Goal: Task Accomplishment & Management: Manage account settings

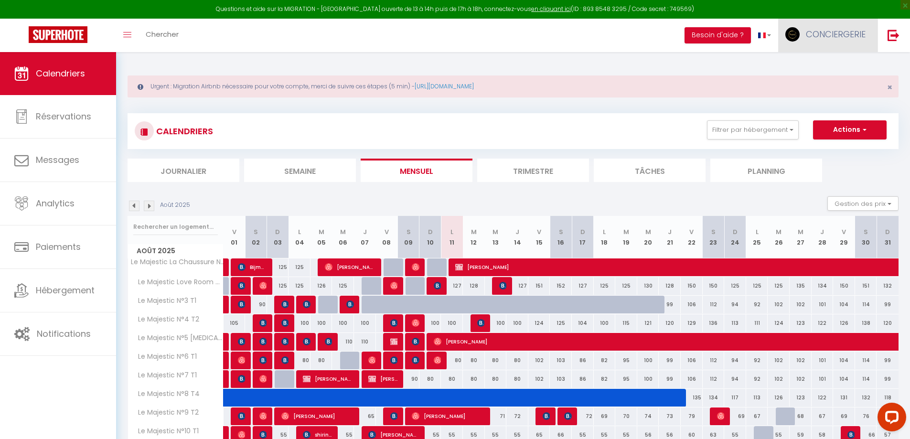
click at [850, 43] on link "CONCIERGERIE" at bounding box center [827, 35] width 99 height 33
click at [838, 70] on link "Paramètres" at bounding box center [839, 66] width 71 height 16
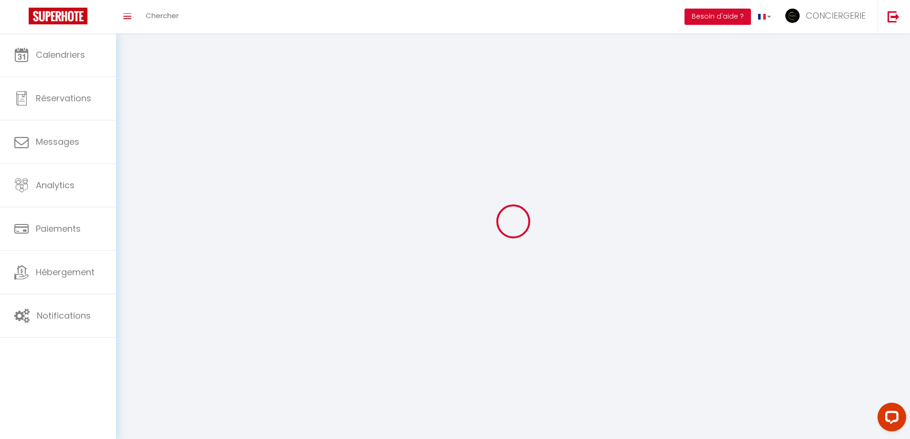
type input "CONCIERGERIE"
type input "LEGEND"
type input "0642658439"
type input "[STREET_ADDRESS]"
type input "01000"
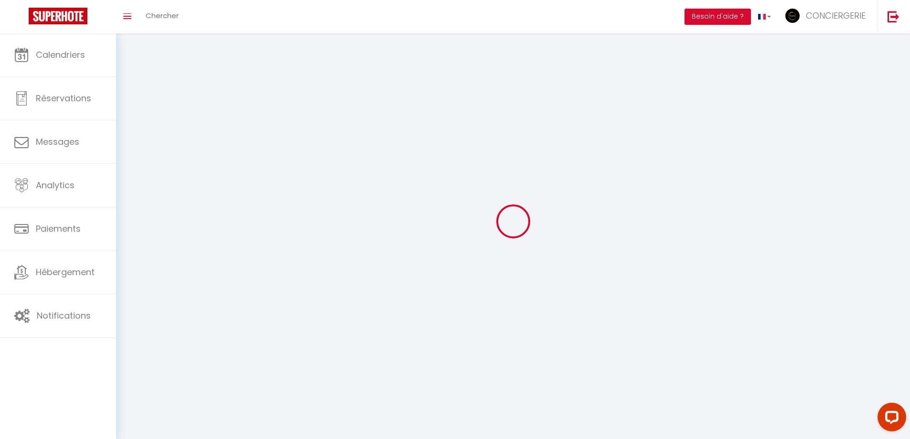
type input "BOURG EN [GEOGRAPHIC_DATA]"
type input "IqZHD0MjkpquEkA9A5I6XW2dL"
type input "5JTegimpVKPMBVPeuyQebOJfz"
type input "[URL][DOMAIN_NAME]"
type input "TI51990"
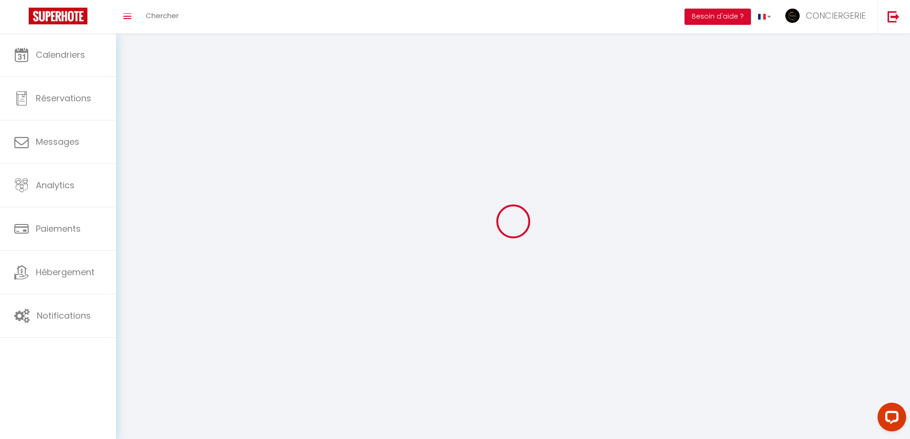
select select "28"
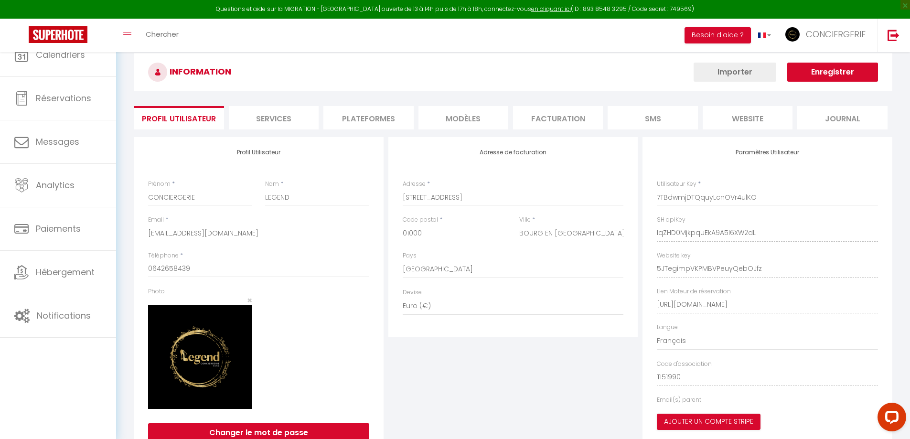
type input "IqZHD0MjkpquEkA9A5I6XW2dL"
type input "5JTegimpVKPMBVPeuyQebOJfz"
type input "[URL][DOMAIN_NAME]"
select select "fr"
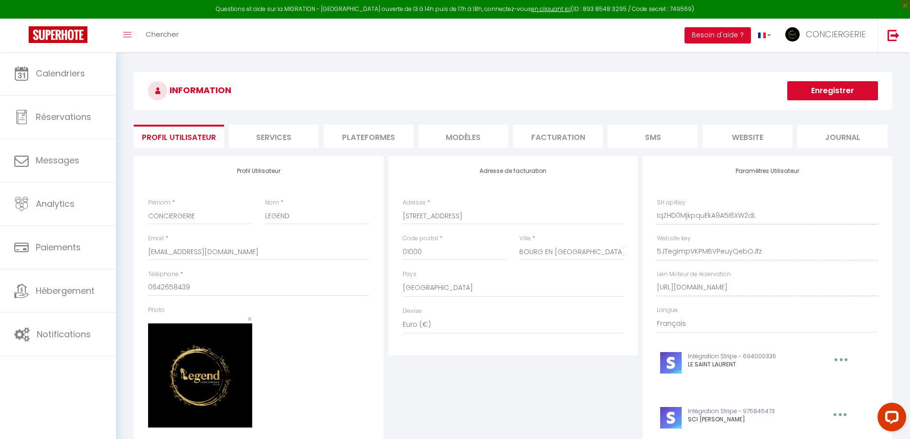
click at [356, 138] on li "Plateformes" at bounding box center [368, 136] width 90 height 23
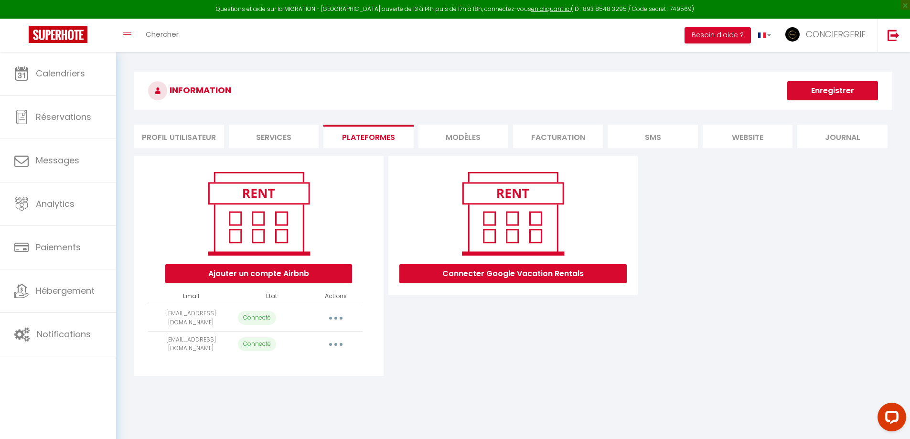
drag, startPoint x: 205, startPoint y: 349, endPoint x: 149, endPoint y: 339, distance: 57.3
click at [147, 339] on div "Ajouter un compte Airbnb Email État Actions [EMAIL_ADDRESS][DOMAIN_NAME] Connec…" at bounding box center [259, 266] width 250 height 220
click at [203, 344] on td "[EMAIL_ADDRESS][DOMAIN_NAME]" at bounding box center [190, 344] width 85 height 26
drag, startPoint x: 204, startPoint y: 350, endPoint x: 150, endPoint y: 338, distance: 54.7
click at [150, 338] on td "[EMAIL_ADDRESS][DOMAIN_NAME]" at bounding box center [190, 344] width 85 height 26
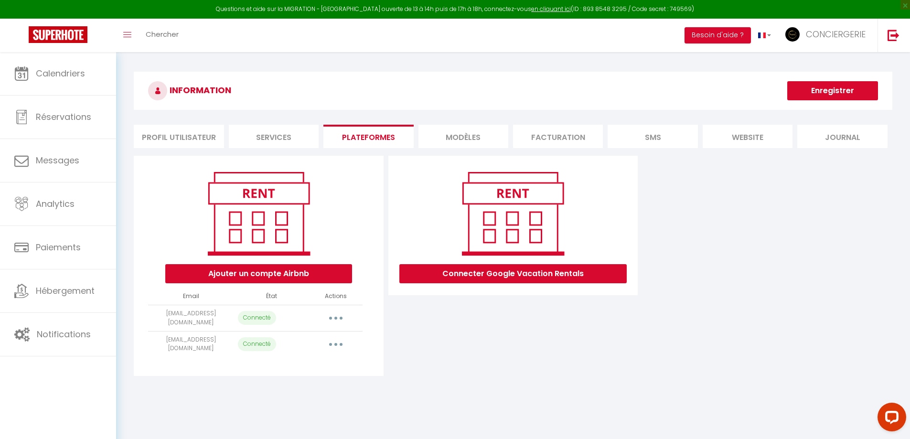
copy td "[EMAIL_ADDRESS][DOMAIN_NAME]"
click at [272, 276] on button "Ajouter un compte Airbnb" at bounding box center [258, 273] width 187 height 19
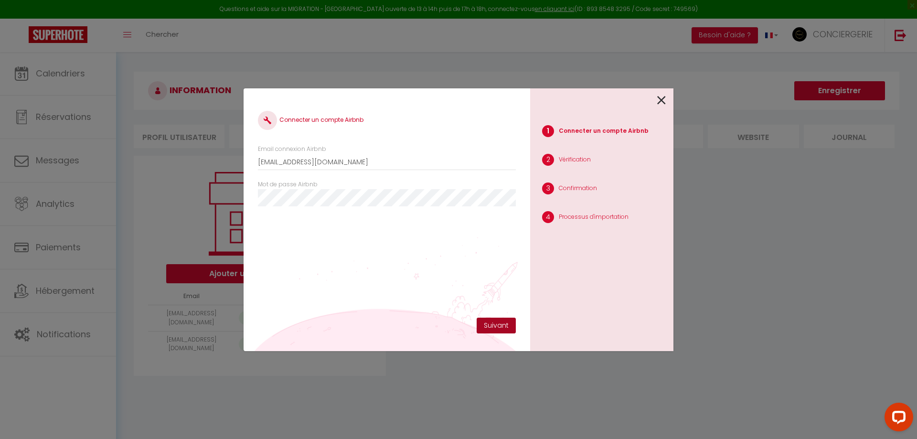
click at [499, 323] on button "Suivant" at bounding box center [496, 326] width 39 height 16
click at [342, 163] on input "[EMAIL_ADDRESS][DOMAIN_NAME]" at bounding box center [387, 161] width 258 height 17
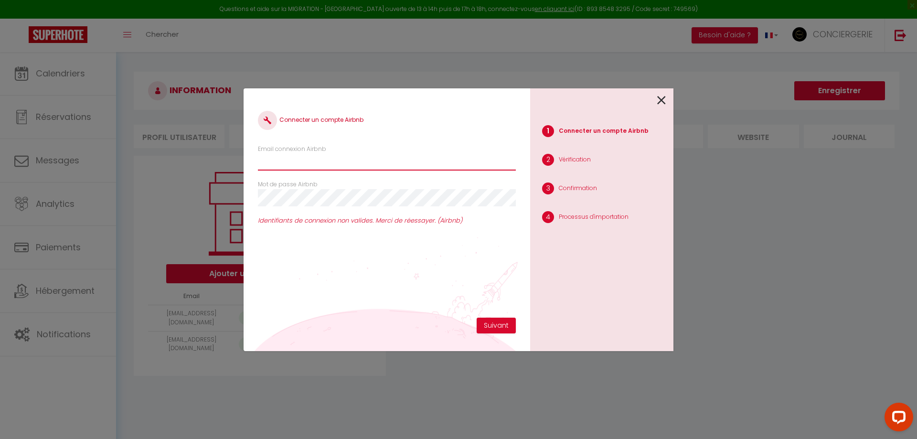
click at [344, 164] on input "Email connexion Airbnb" at bounding box center [387, 161] width 258 height 17
type input "[EMAIL_ADDRESS][DOMAIN_NAME]"
click at [496, 318] on button "Suivant" at bounding box center [496, 326] width 39 height 16
click at [201, 203] on div "Connecter un compte Airbnb Email connexion Airbnb [EMAIL_ADDRESS][DOMAIN_NAME] …" at bounding box center [458, 219] width 917 height 439
click at [499, 320] on button "Suivant" at bounding box center [496, 326] width 39 height 16
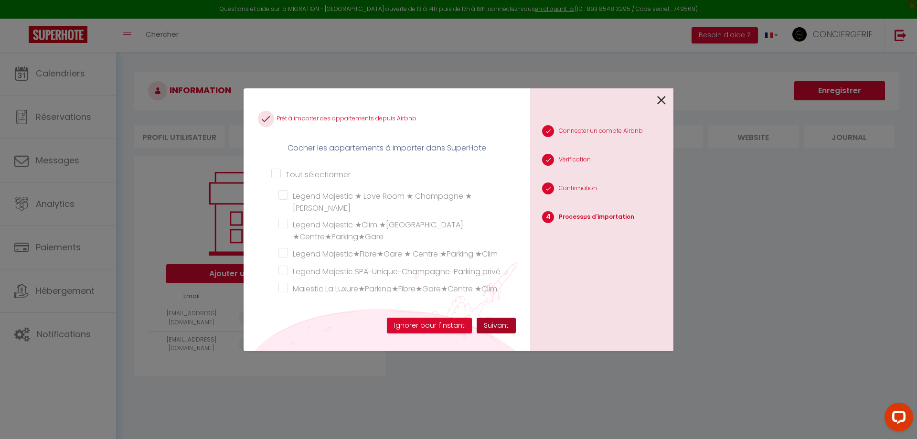
click at [509, 331] on button "Suivant" at bounding box center [496, 326] width 39 height 16
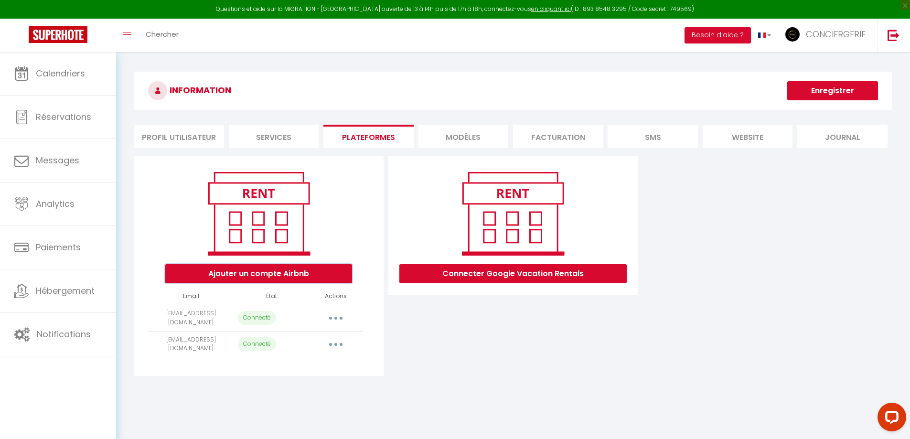
click at [241, 274] on button "Ajouter un compte Airbnb" at bounding box center [258, 273] width 187 height 19
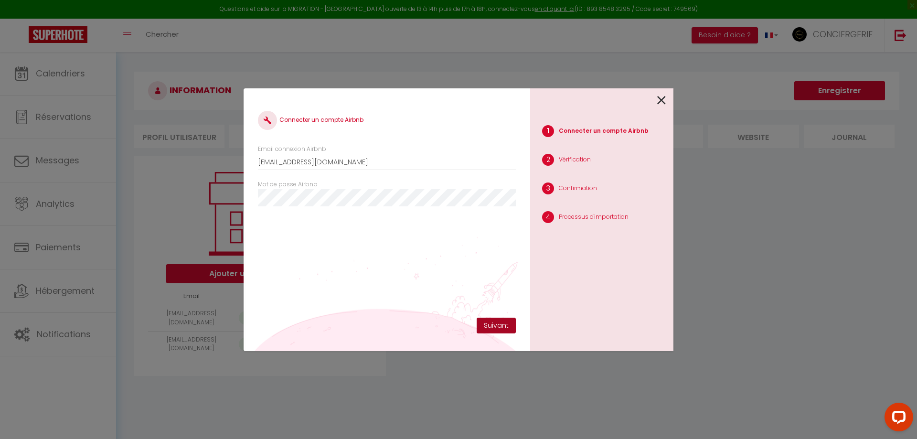
click at [501, 331] on button "Suivant" at bounding box center [496, 326] width 39 height 16
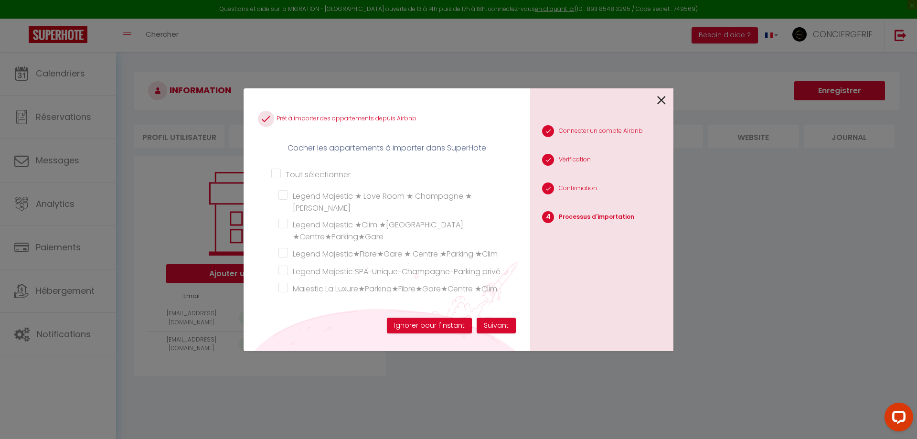
click at [278, 172] on input "Tout sélectionner" at bounding box center [386, 173] width 231 height 10
checkbox input "true"
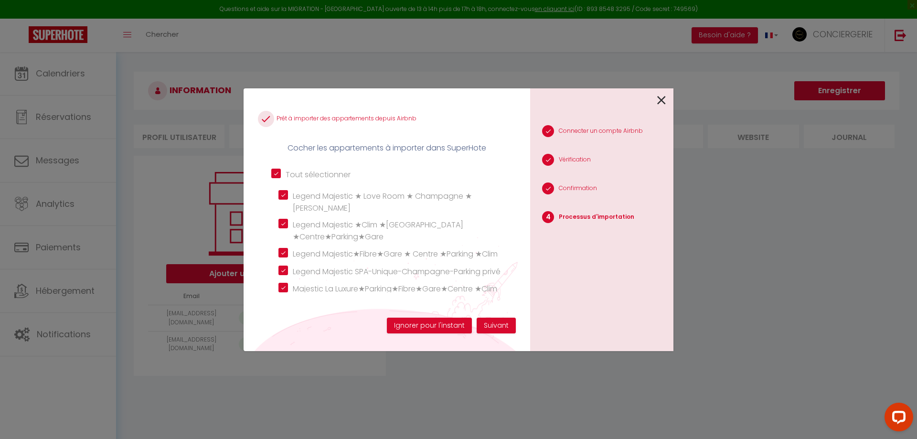
checkbox input "true"
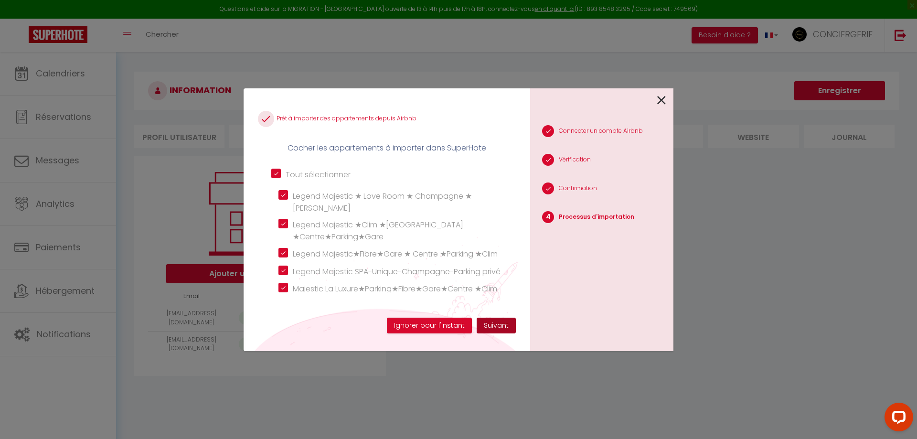
click at [499, 328] on button "Suivant" at bounding box center [496, 326] width 39 height 16
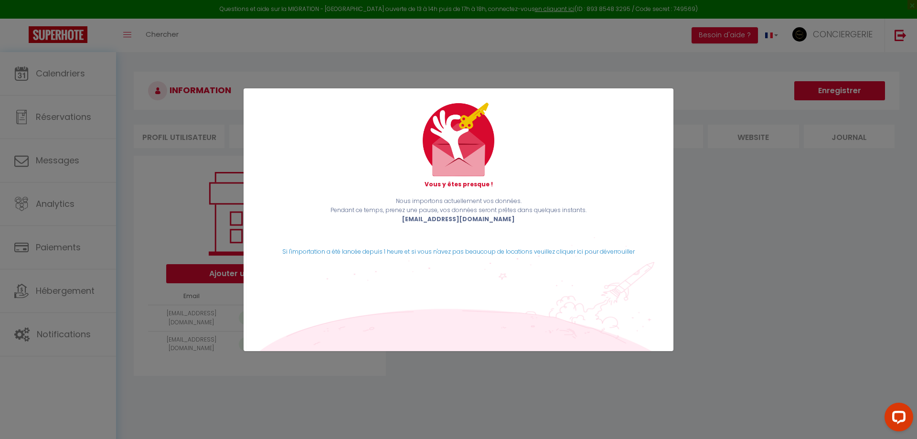
click at [519, 246] on div "Nous importons actuellement vos données. Pendant ce temps, prenez une pause, vo…" at bounding box center [459, 227] width 414 height 60
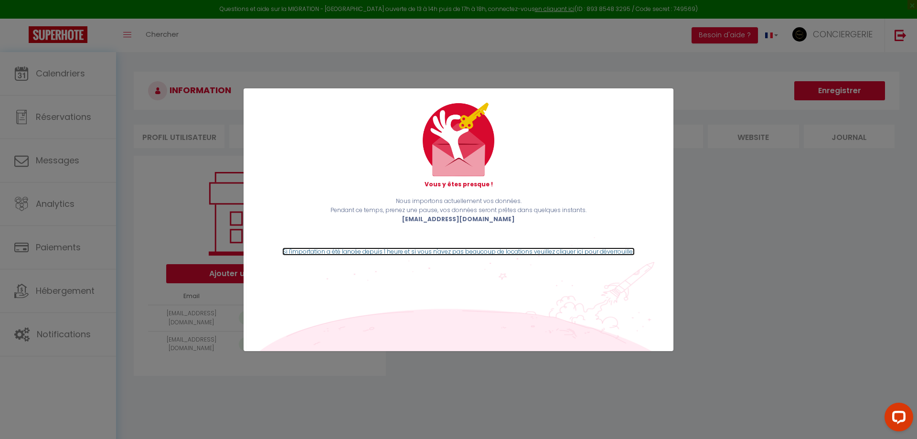
click at [518, 252] on link "Si l'importation a été lancée depuis 1 heure et si vous n'avez pas beaucoup de …" at bounding box center [458, 251] width 353 height 8
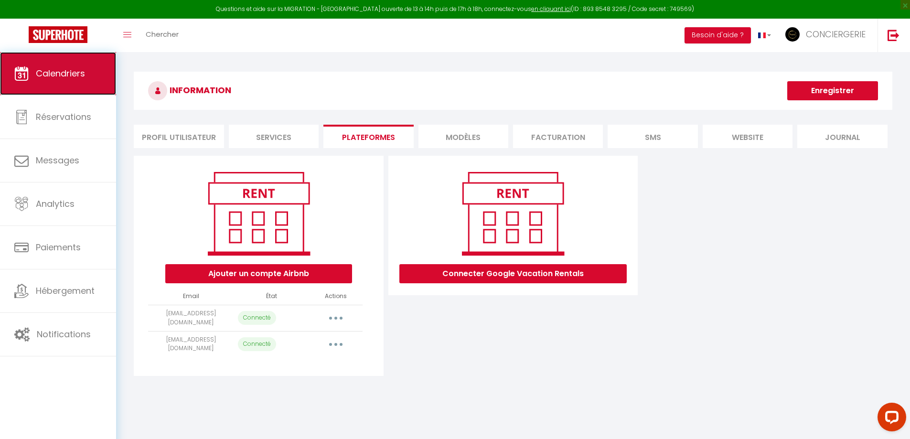
click at [40, 56] on link "Calendriers" at bounding box center [58, 73] width 116 height 43
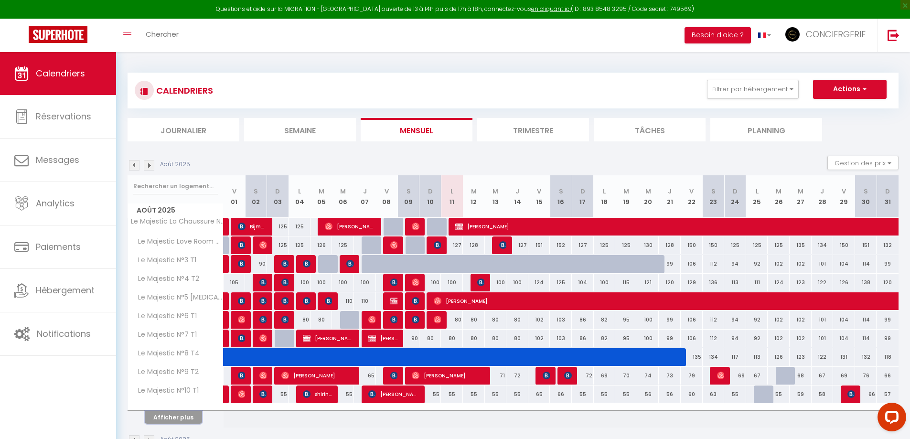
click at [176, 419] on button "Afficher plus" at bounding box center [173, 417] width 57 height 13
click at [122, 36] on link "Toggle menubar" at bounding box center [127, 35] width 22 height 33
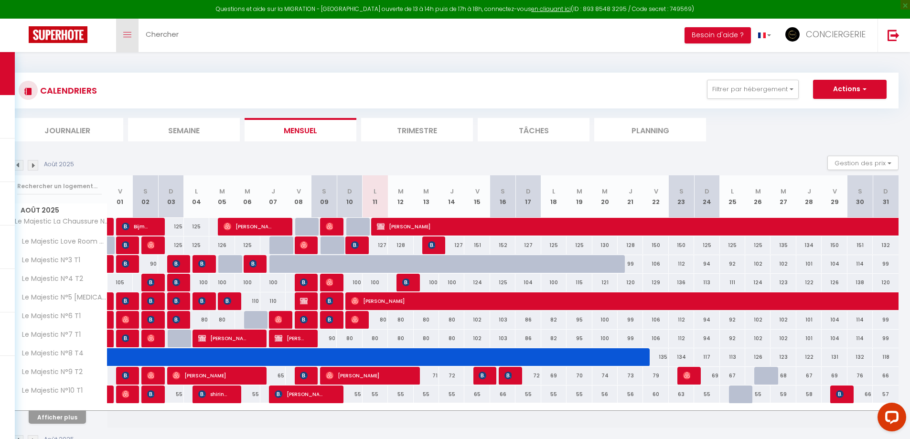
click at [125, 34] on span at bounding box center [127, 34] width 8 height 1
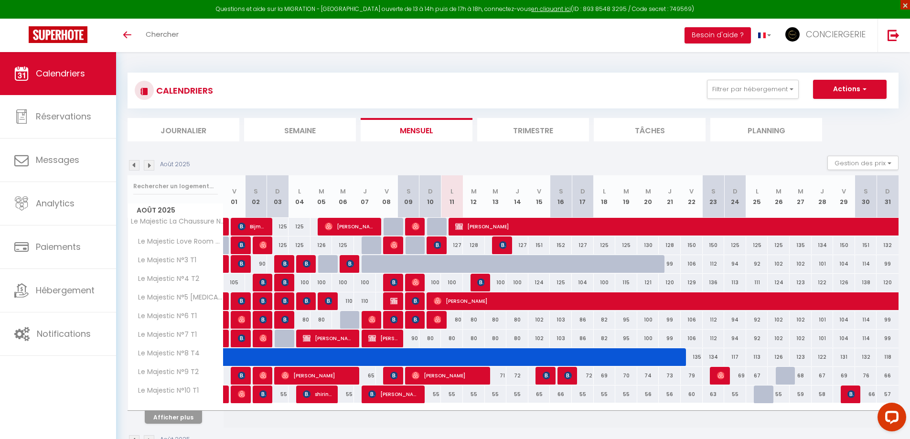
click at [904, 3] on span "×" at bounding box center [905, 5] width 10 height 10
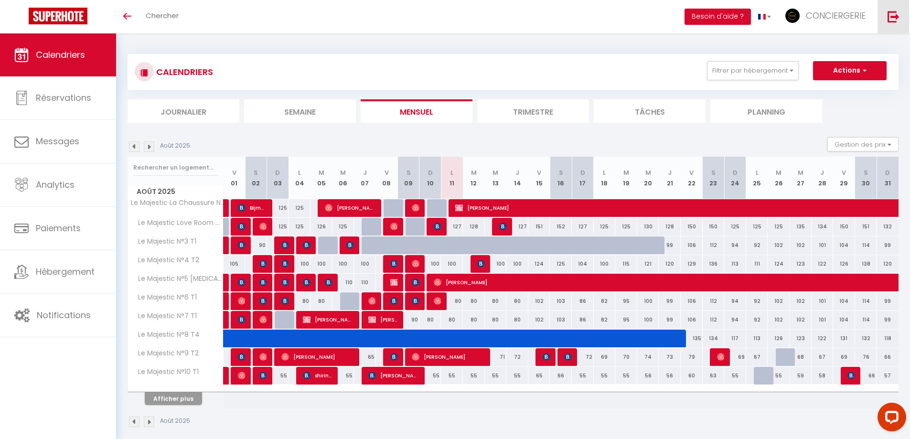
click at [893, 19] on img at bounding box center [893, 17] width 12 height 12
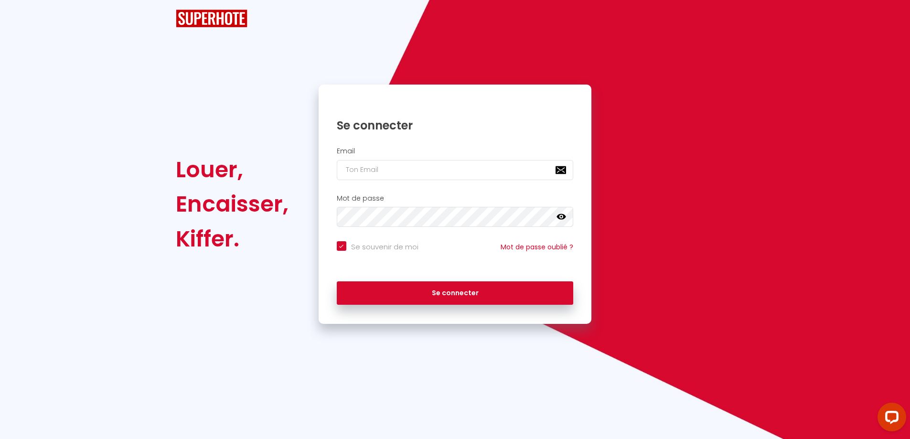
checkbox input "true"
type input "gestionclient.legend@gmail.com"
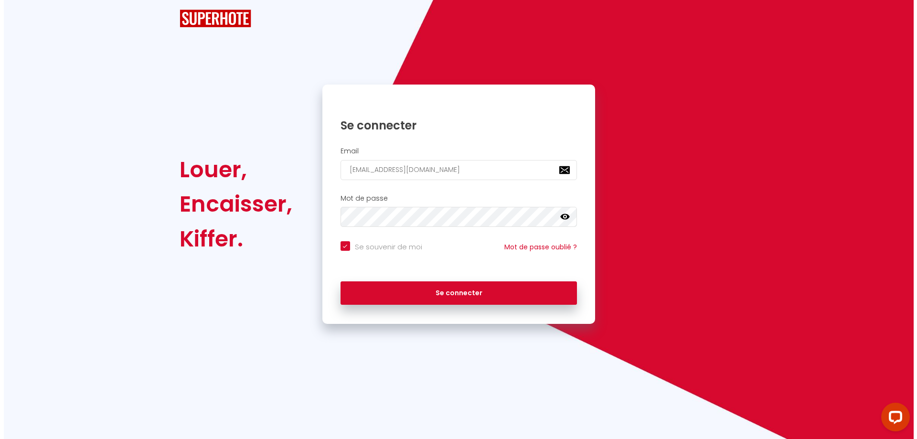
checkbox input "true"
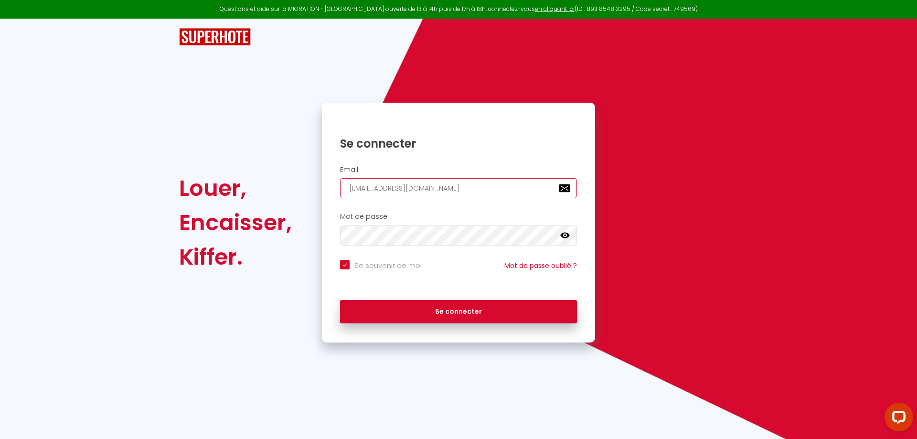
click at [479, 190] on input "gestionclient.legend@gmail.com" at bounding box center [458, 188] width 237 height 20
type input "[EMAIL_ADDRESS][DOMAIN_NAME]"
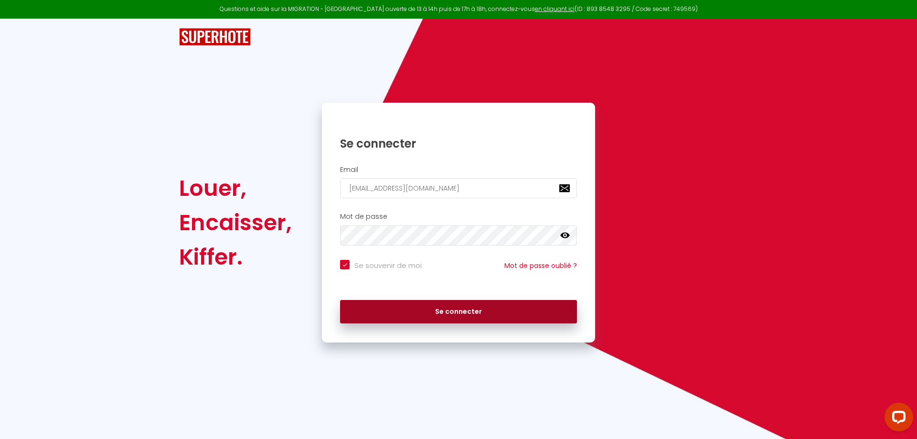
click at [481, 316] on button "Se connecter" at bounding box center [458, 312] width 237 height 24
checkbox input "true"
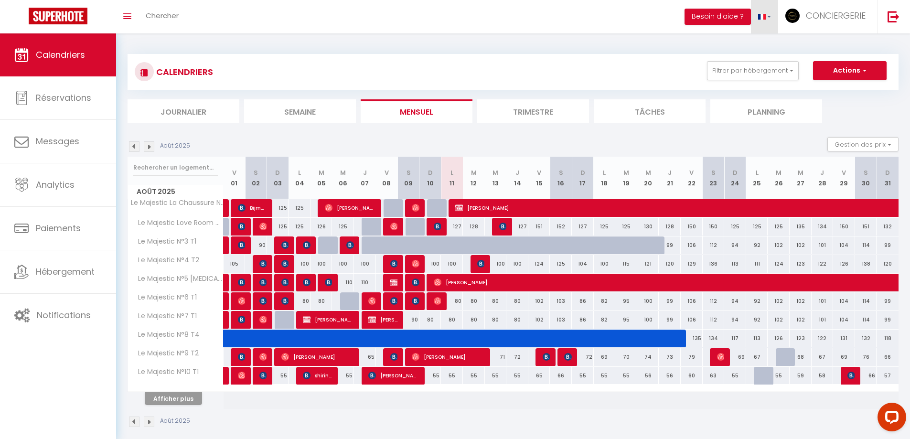
click at [764, 16] on span at bounding box center [762, 17] width 8 height 6
click at [625, 55] on div "CALENDRIERS Filtrer par hébergement SCI MARIA Le Gaulois 1 Le Gaulois 2 Le Gaul…" at bounding box center [513, 72] width 771 height 36
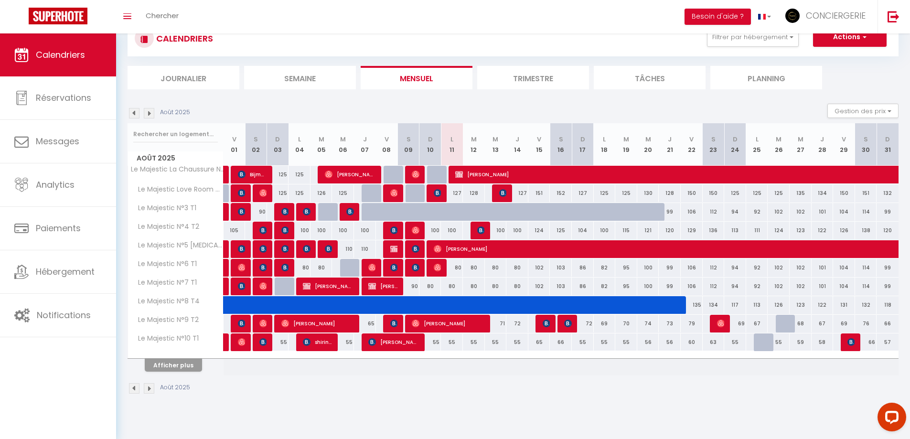
scroll to position [4, 0]
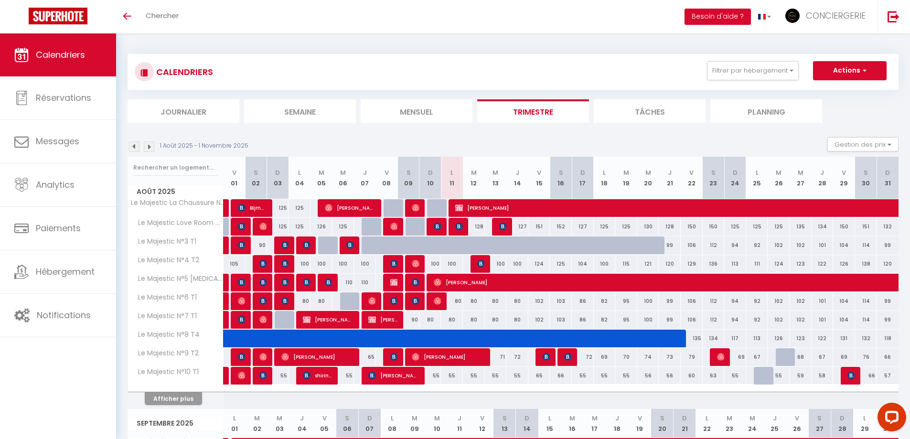
click at [403, 102] on li "Mensuel" at bounding box center [417, 110] width 112 height 23
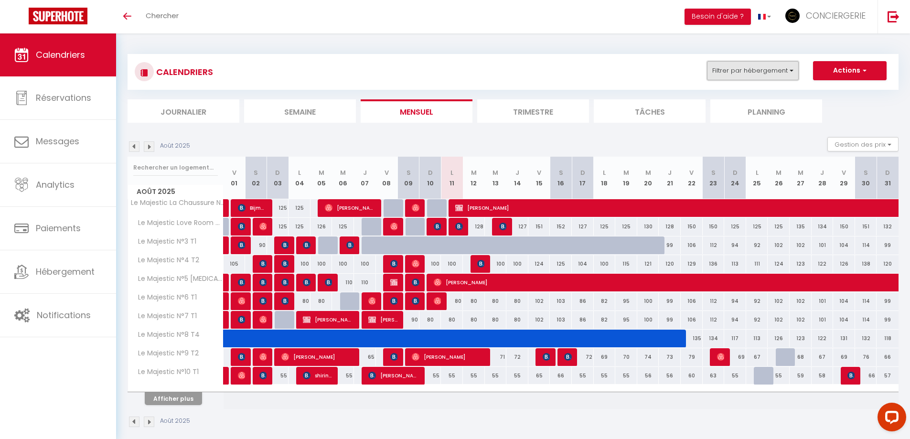
click at [765, 69] on button "Filtrer par hébergement" at bounding box center [753, 70] width 92 height 19
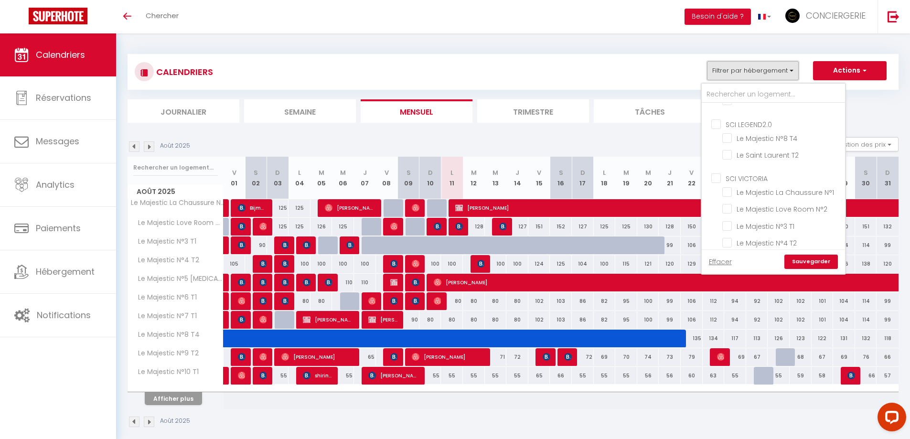
scroll to position [160, 0]
click at [717, 165] on input "SCI VICTORIA" at bounding box center [782, 166] width 143 height 10
checkbox input "true"
checkbox input "false"
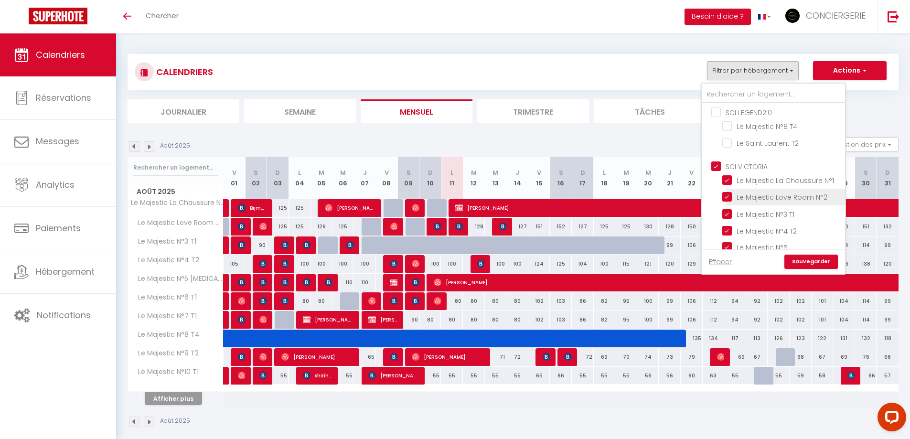
checkbox input "false"
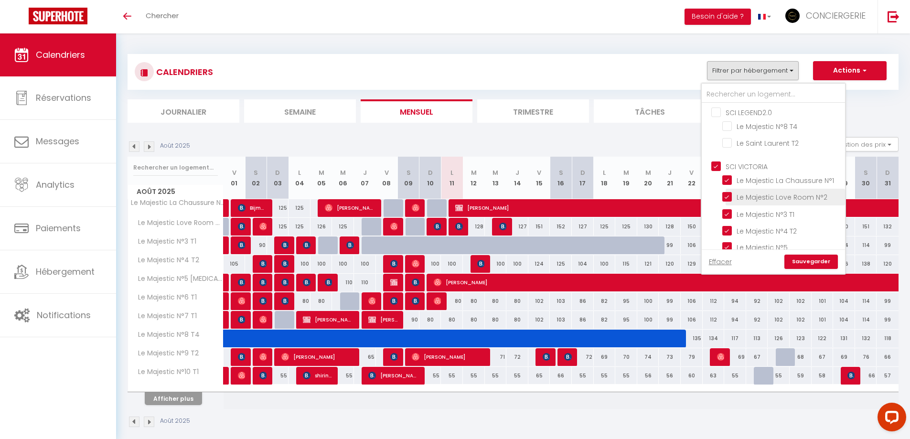
checkbox input "false"
checkbox input "true"
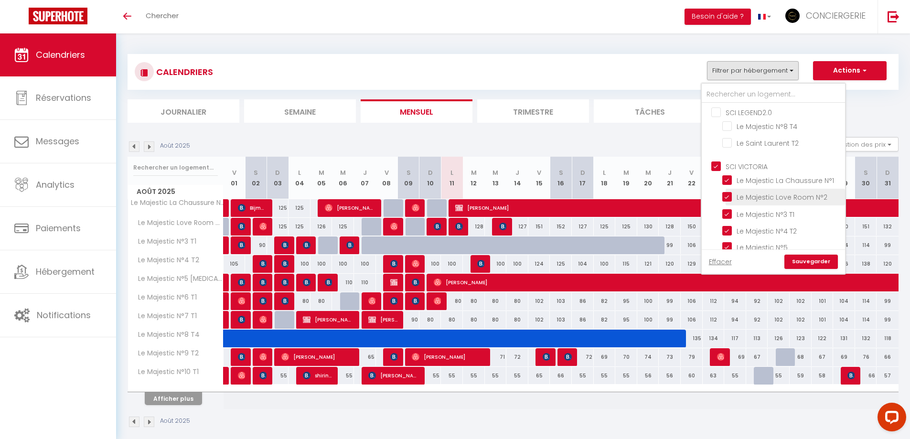
checkbox input "true"
checkbox input "false"
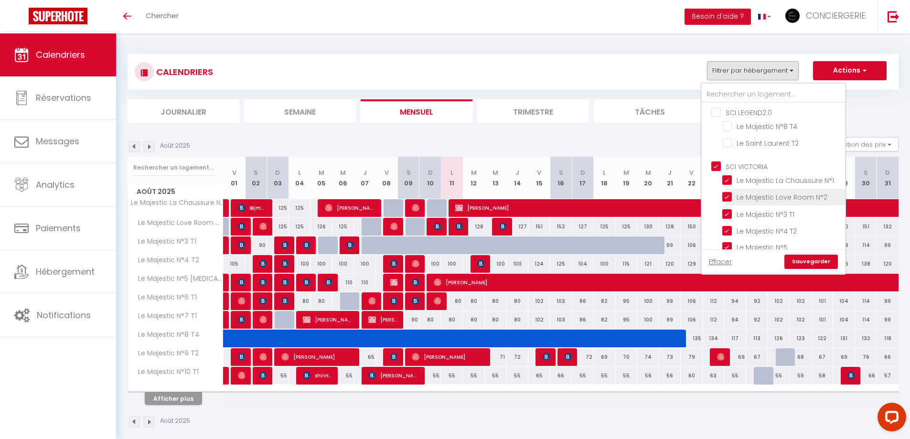
checkbox input "false"
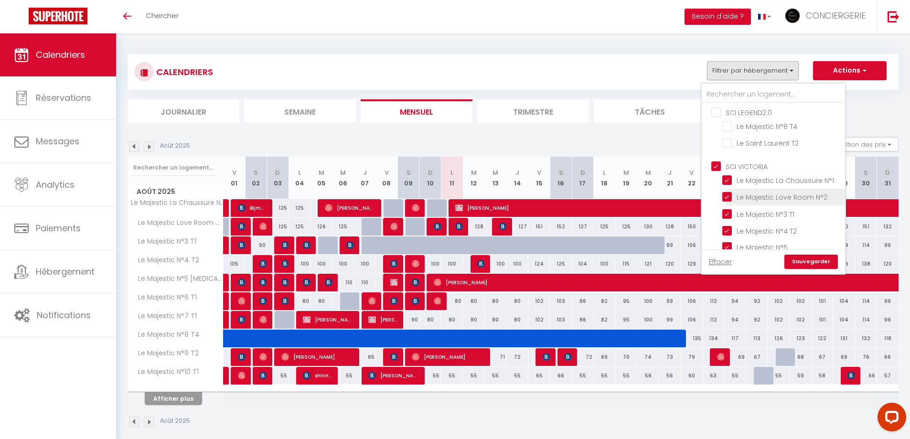
checkbox input "false"
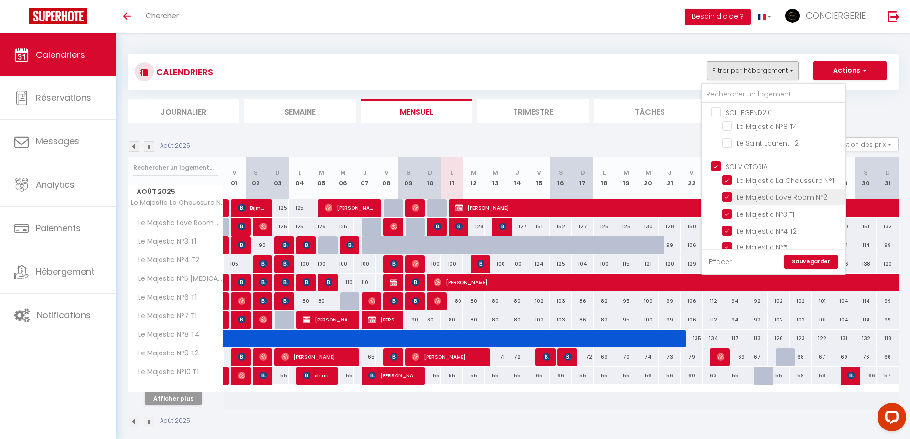
checkbox input "false"
click at [807, 256] on link "Sauvegarder" at bounding box center [810, 262] width 53 height 14
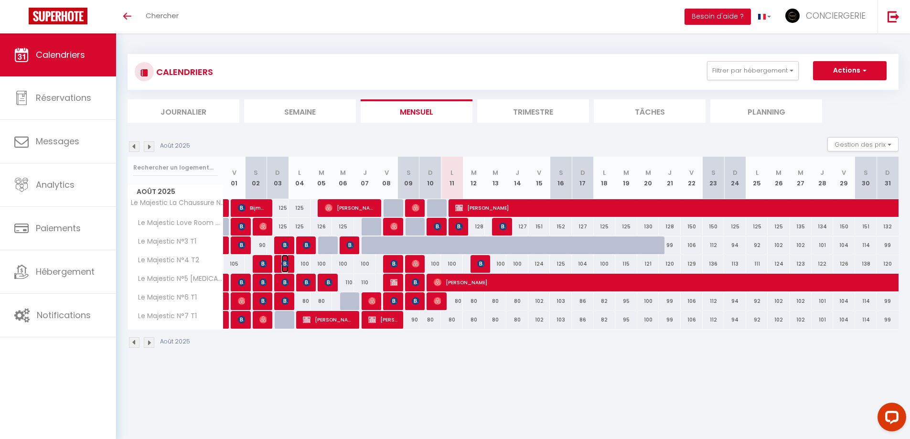
click at [285, 262] on img at bounding box center [285, 264] width 8 height 8
select select "OK"
select select "0"
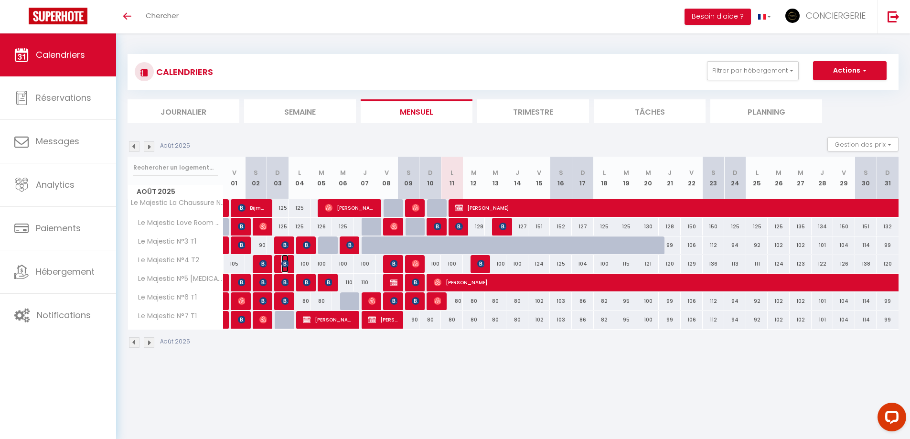
select select "1"
select select
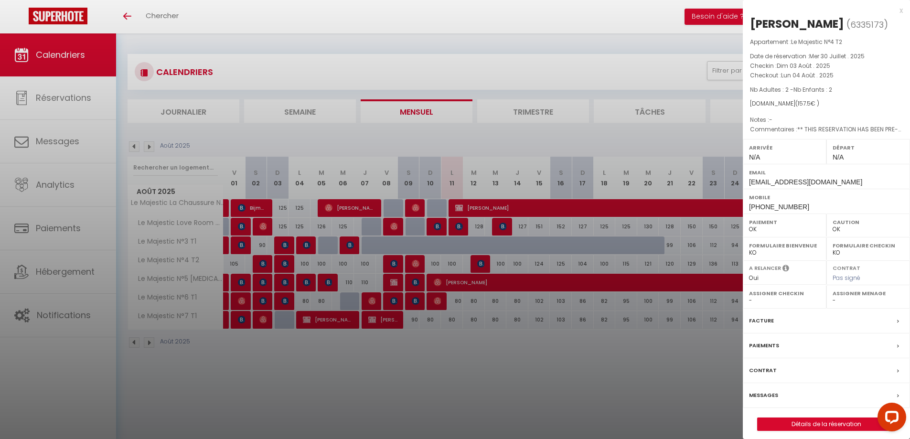
click at [285, 262] on div at bounding box center [455, 219] width 910 height 439
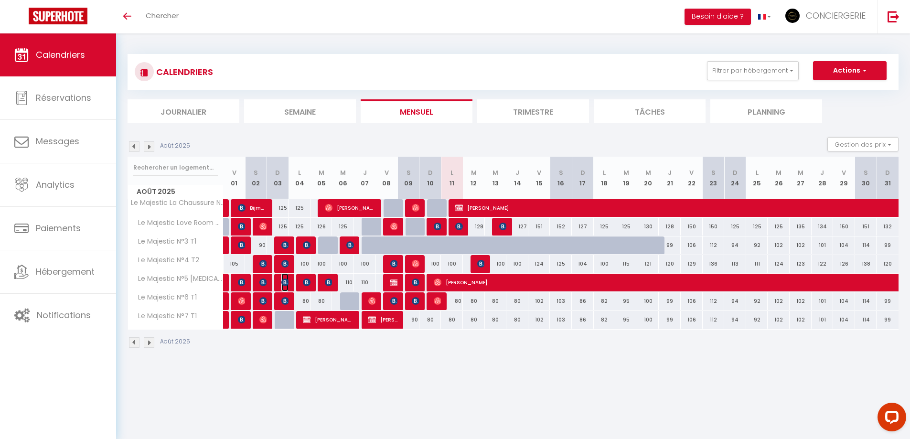
click at [285, 281] on img at bounding box center [285, 282] width 8 height 8
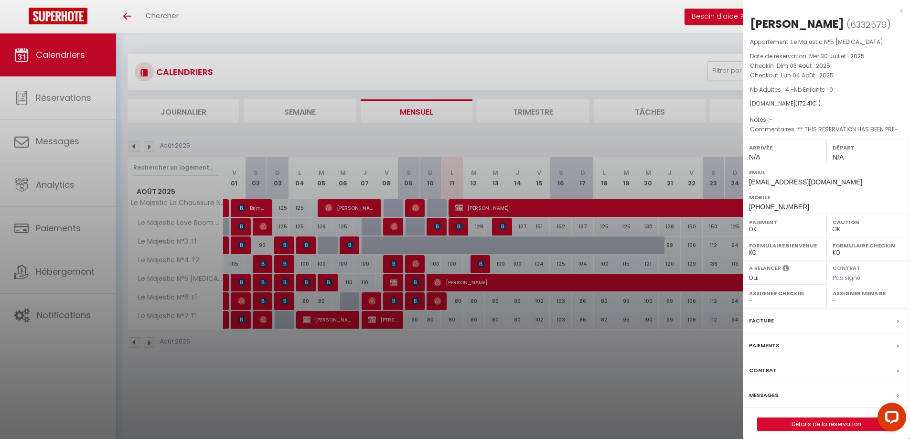
click at [285, 281] on div at bounding box center [455, 219] width 910 height 439
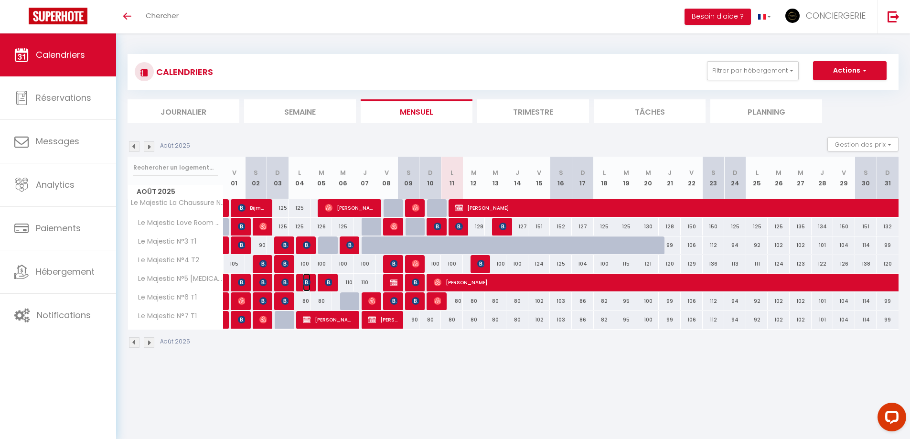
click at [306, 281] on img at bounding box center [307, 282] width 8 height 8
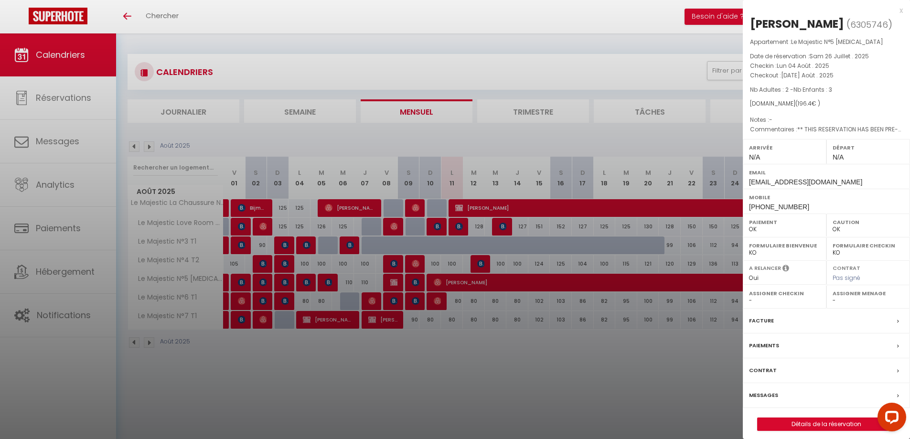
click at [325, 282] on div at bounding box center [455, 219] width 910 height 439
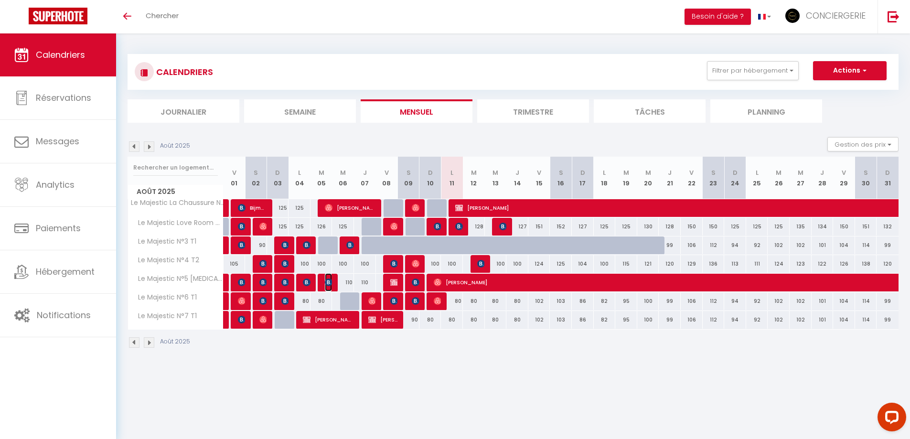
click at [330, 283] on img at bounding box center [329, 282] width 8 height 8
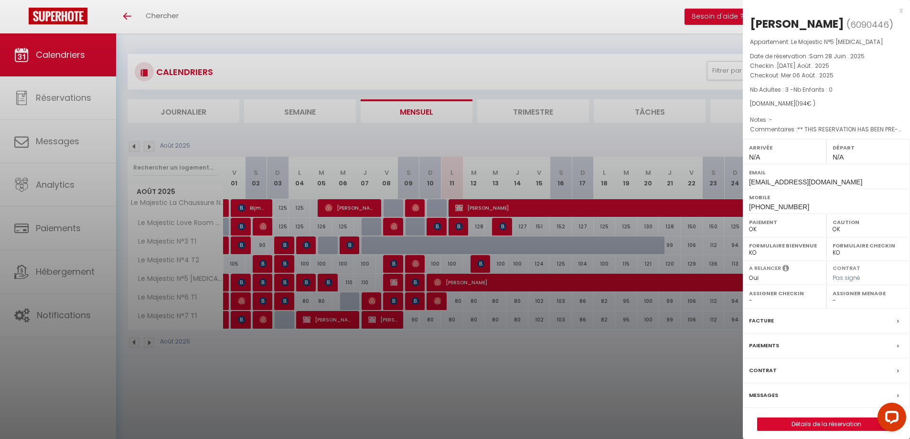
click at [288, 285] on div at bounding box center [455, 219] width 910 height 439
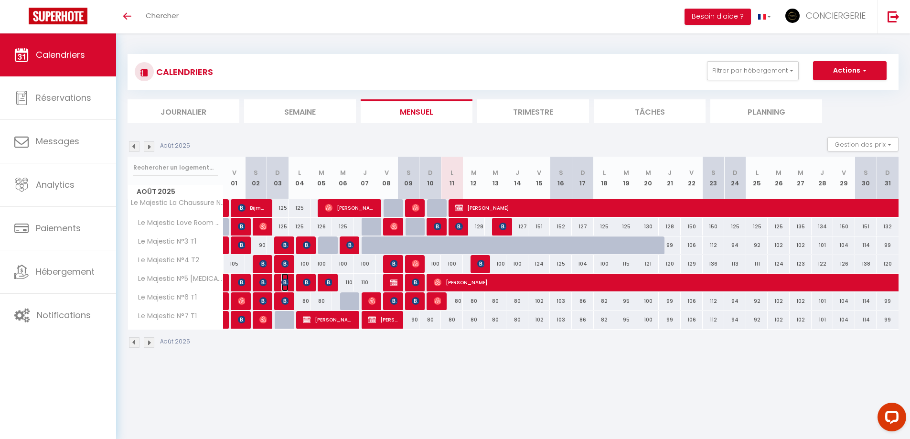
click at [288, 285] on img at bounding box center [285, 282] width 8 height 8
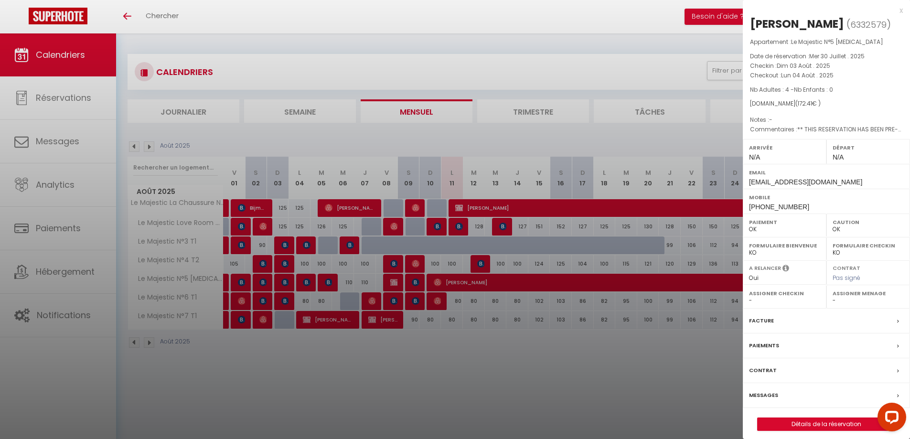
click at [288, 285] on div at bounding box center [455, 219] width 910 height 439
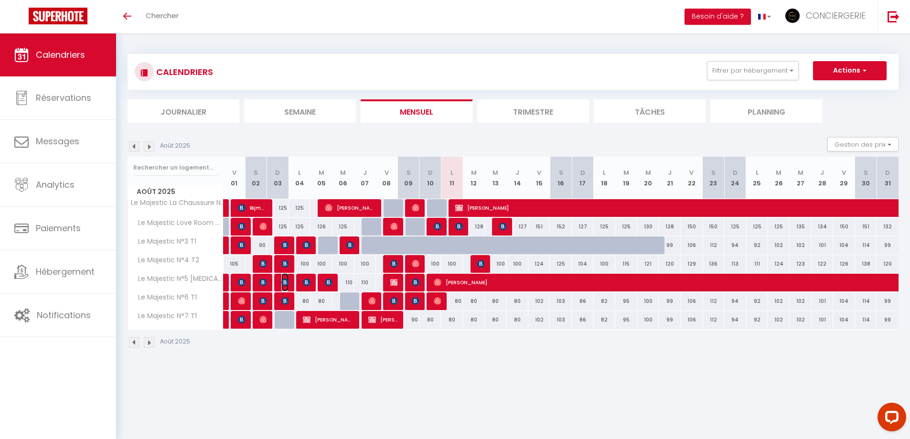
click at [284, 278] on img at bounding box center [285, 282] width 8 height 8
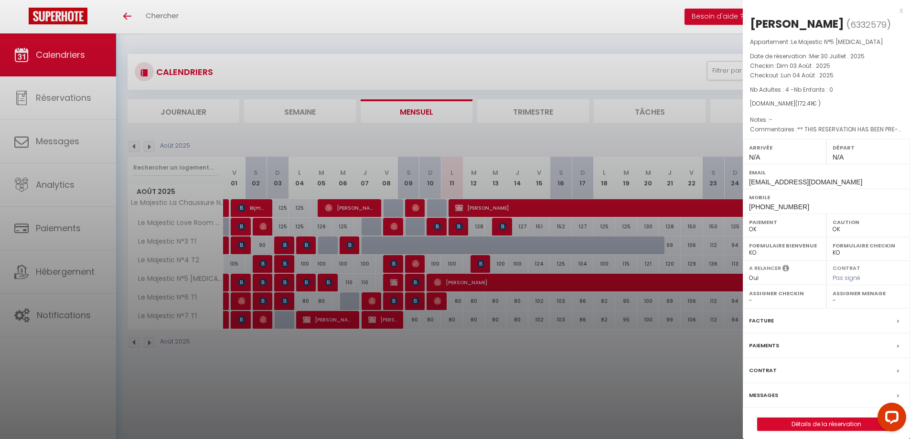
click at [284, 278] on div at bounding box center [455, 219] width 910 height 439
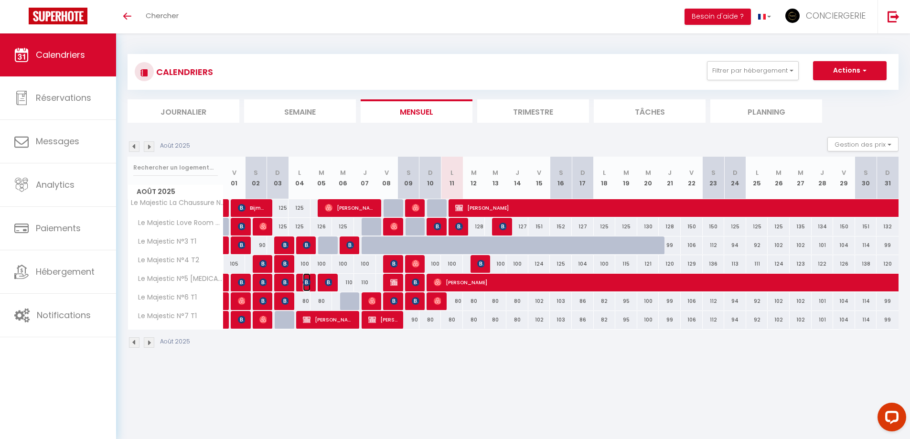
click at [304, 280] on img at bounding box center [307, 282] width 8 height 8
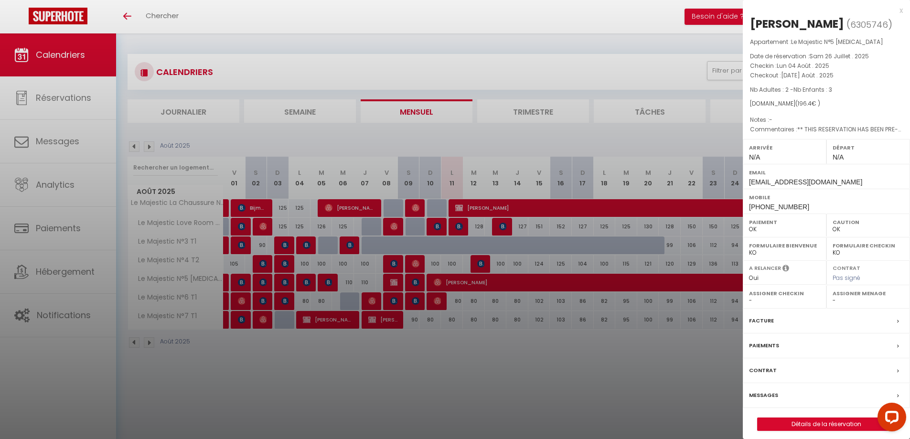
click at [324, 281] on div at bounding box center [455, 219] width 910 height 439
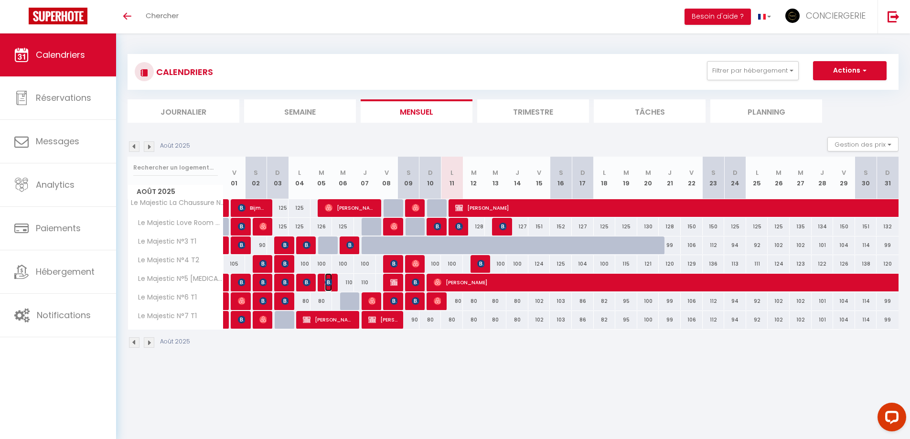
click at [329, 281] on img at bounding box center [329, 282] width 8 height 8
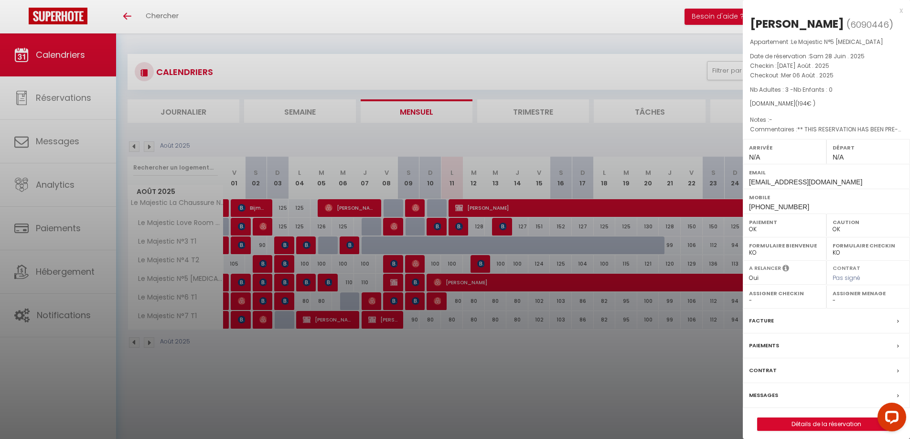
click at [417, 281] on div at bounding box center [455, 219] width 910 height 439
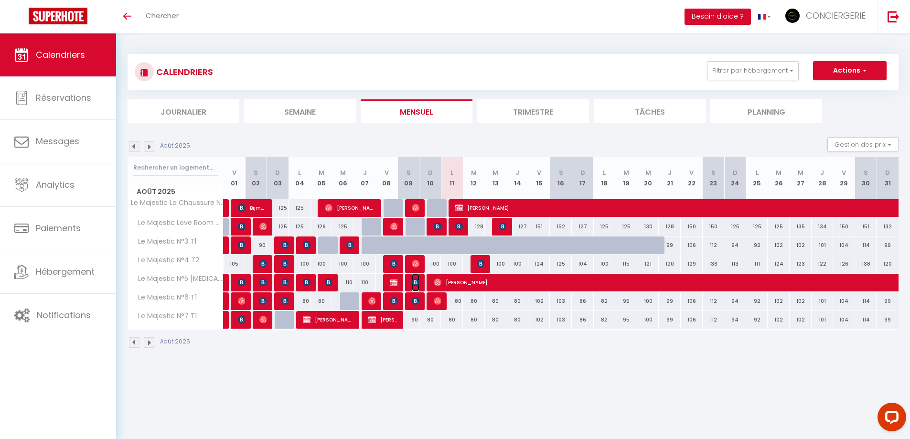
click at [417, 282] on img at bounding box center [416, 282] width 8 height 8
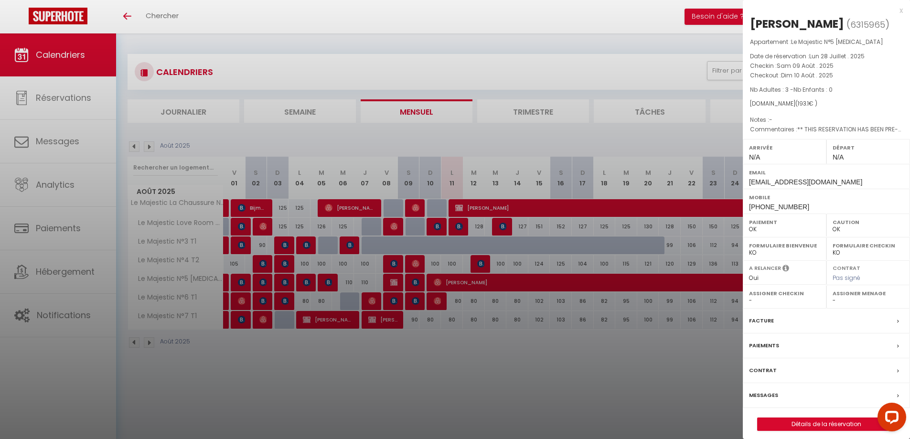
click at [302, 382] on div at bounding box center [455, 219] width 910 height 439
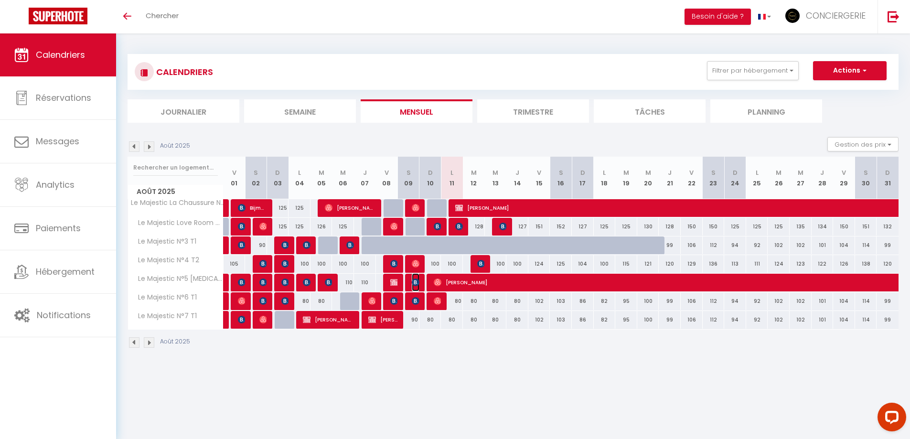
click at [415, 282] on img at bounding box center [416, 282] width 8 height 8
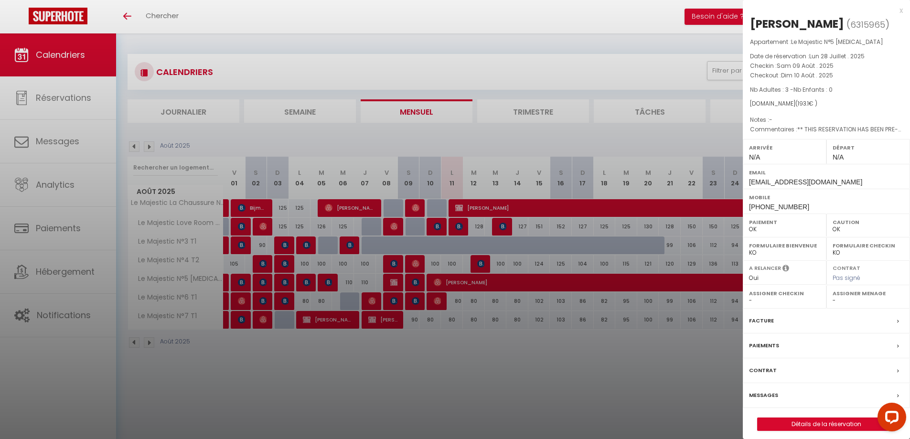
click at [415, 282] on div at bounding box center [455, 219] width 910 height 439
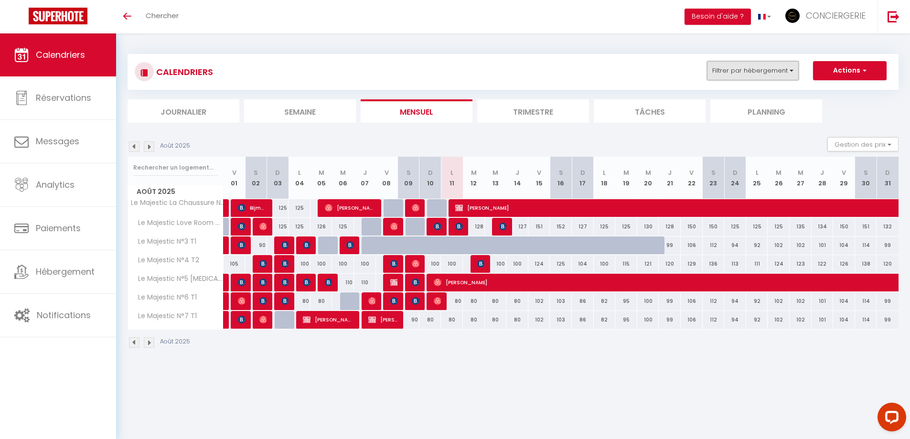
click at [765, 79] on button "Filtrer par hébergement" at bounding box center [753, 70] width 92 height 19
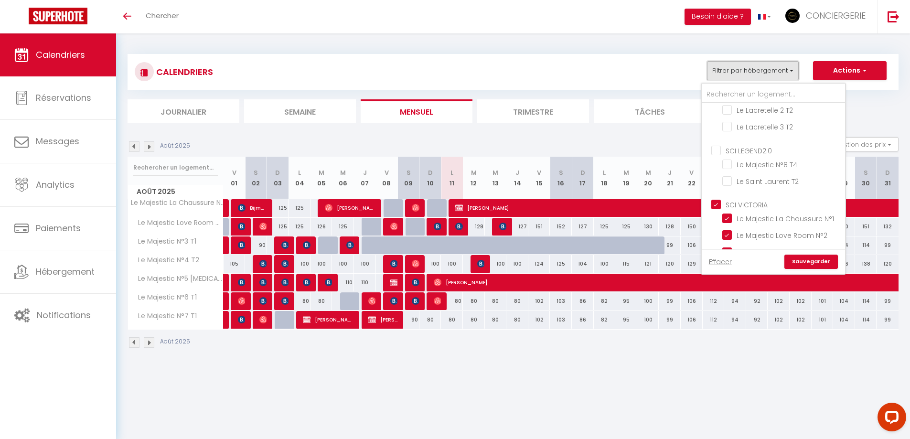
scroll to position [139, 0]
click at [720, 188] on input "SCI VICTORIA" at bounding box center [782, 187] width 143 height 10
checkbox input "false"
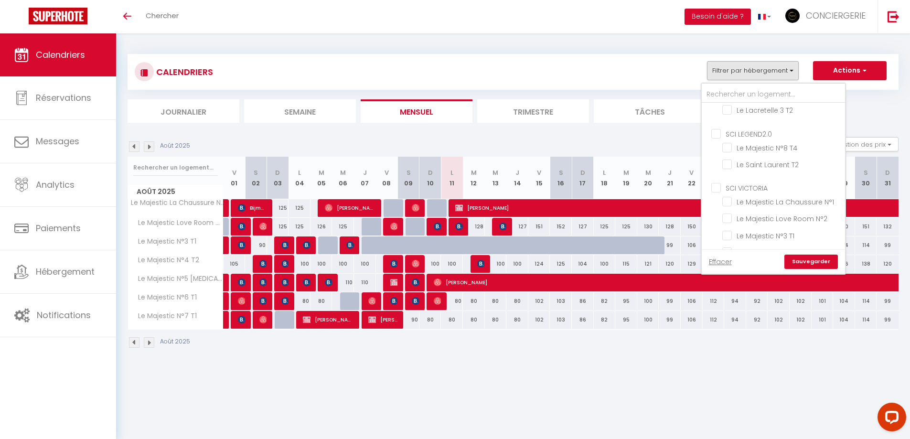
checkbox input "false"
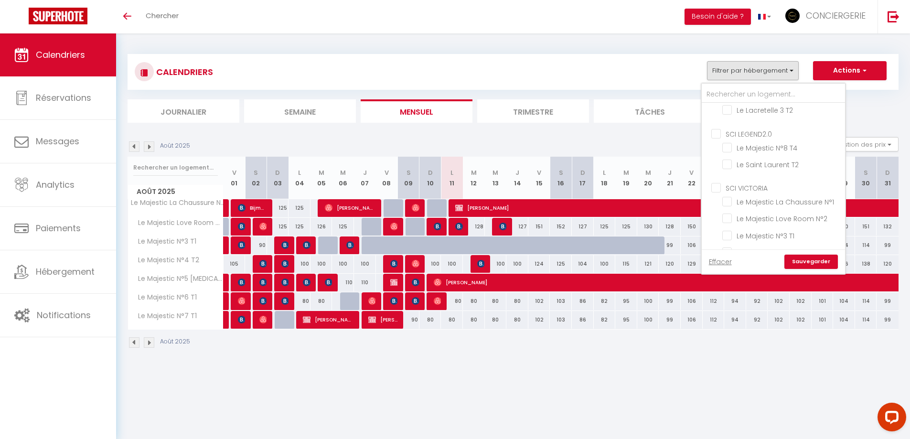
checkbox input "false"
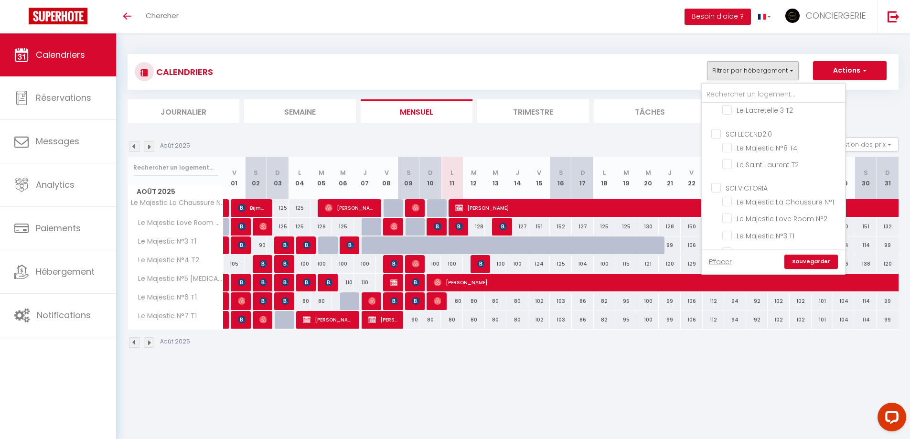
checkbox input "false"
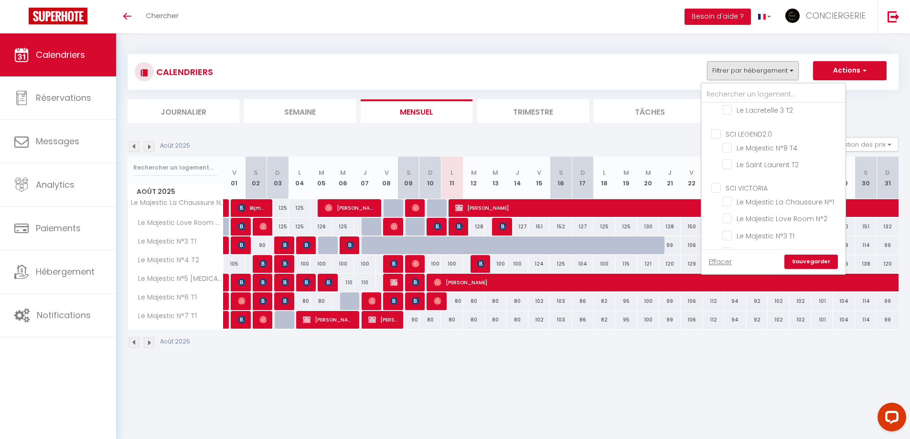
checkbox input "false"
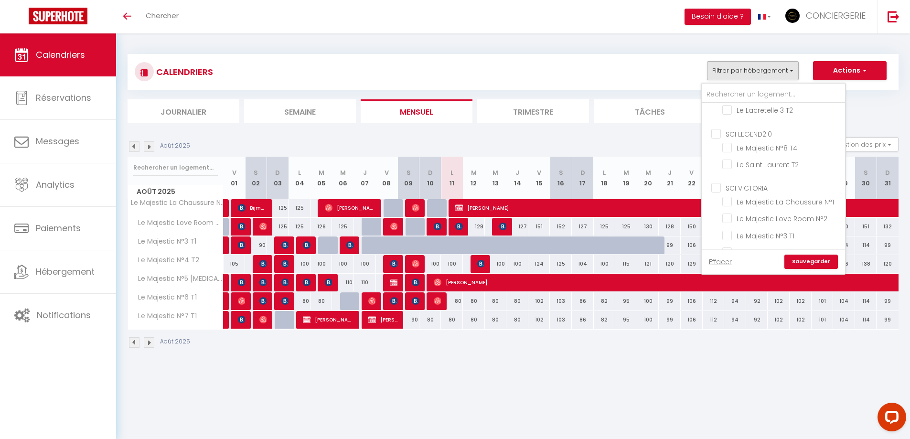
checkbox input "false"
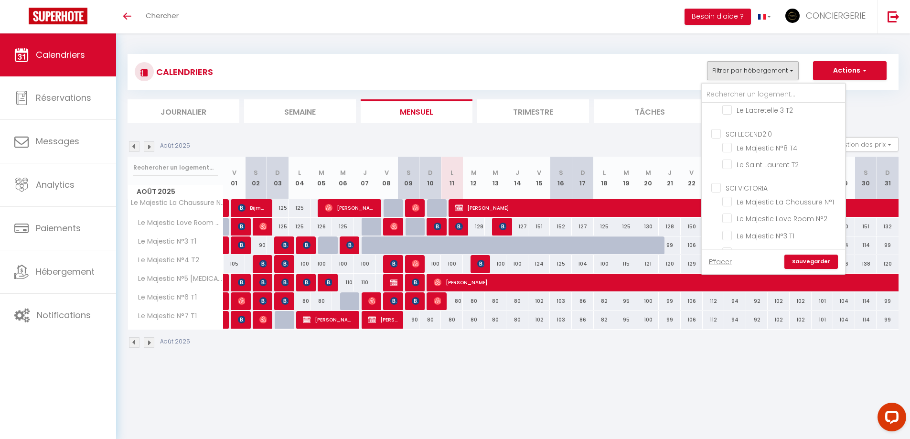
checkbox input "false"
click at [715, 130] on input "SCI LEGEND2.0" at bounding box center [782, 133] width 143 height 10
checkbox input "true"
checkbox input "false"
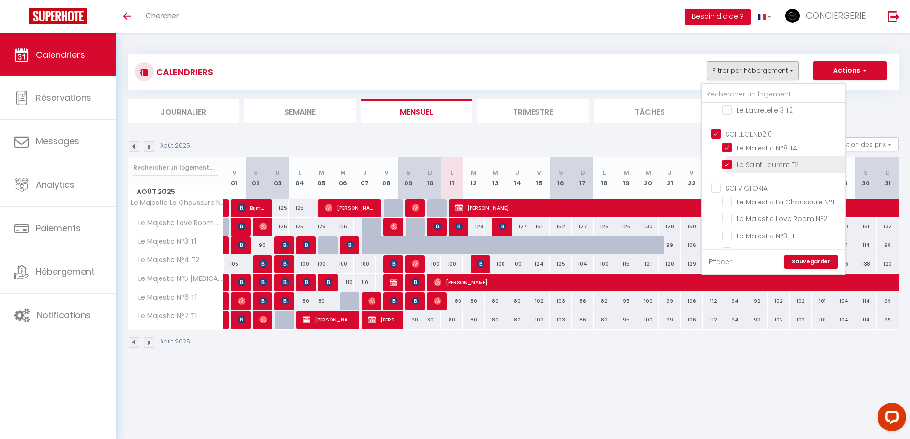
checkbox input "false"
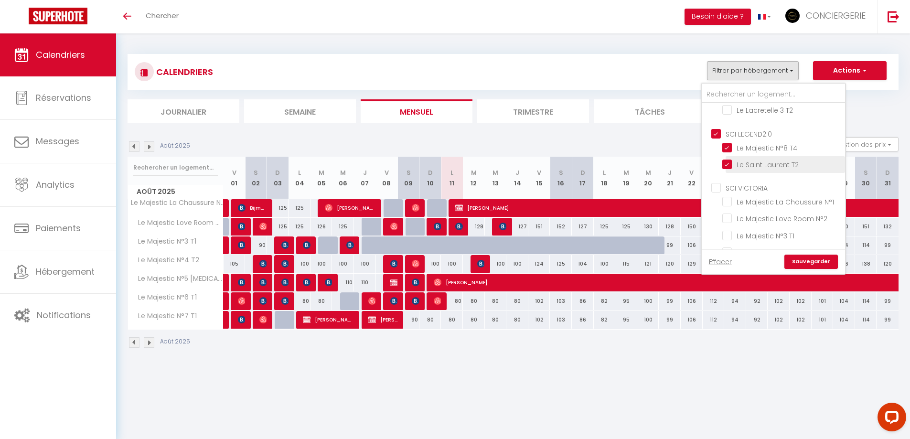
checkbox input "true"
checkbox input "false"
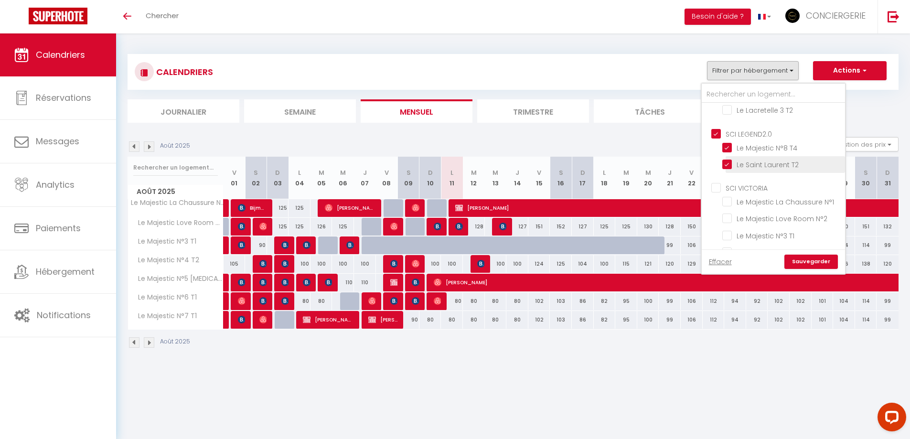
checkbox input "false"
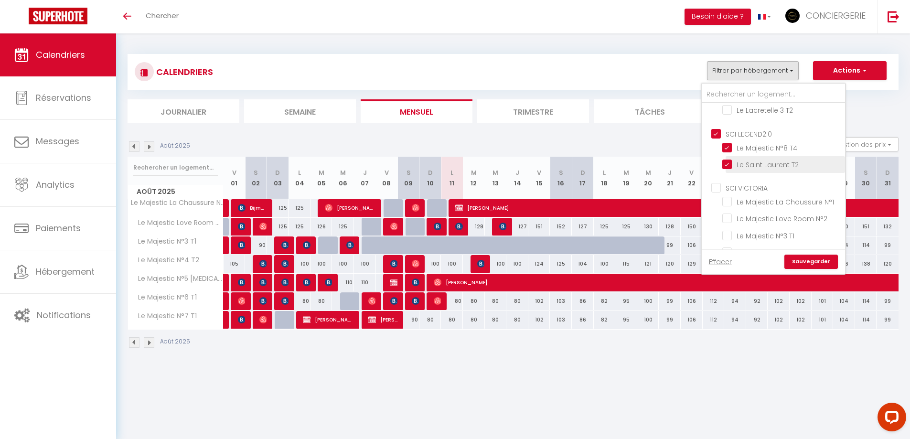
checkbox input "false"
click at [799, 258] on link "Sauvegarder" at bounding box center [810, 262] width 53 height 14
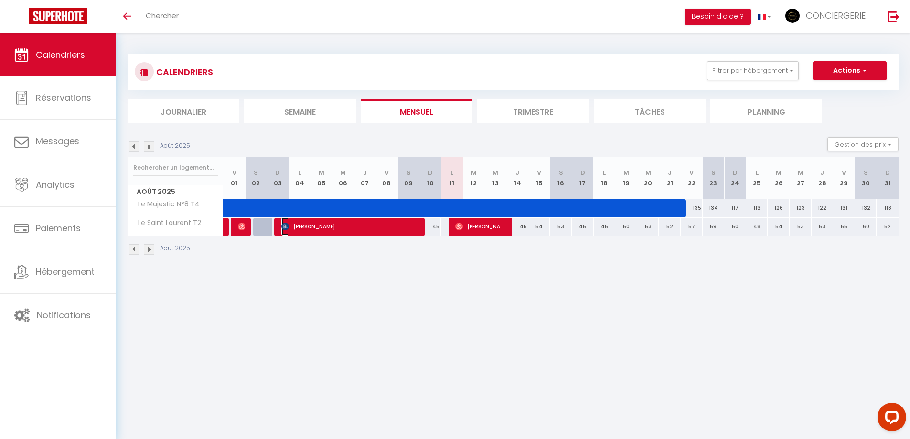
click at [363, 225] on span "[PERSON_NAME]" at bounding box center [350, 226] width 139 height 18
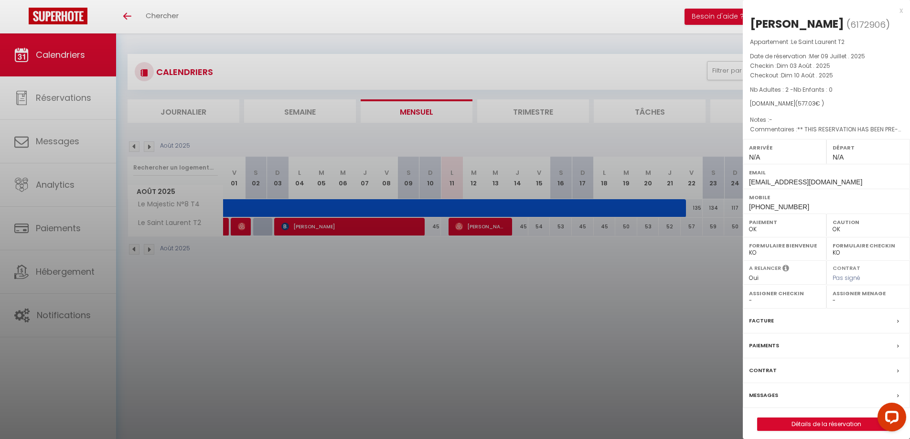
click at [596, 343] on div at bounding box center [455, 219] width 910 height 439
checkbox input "false"
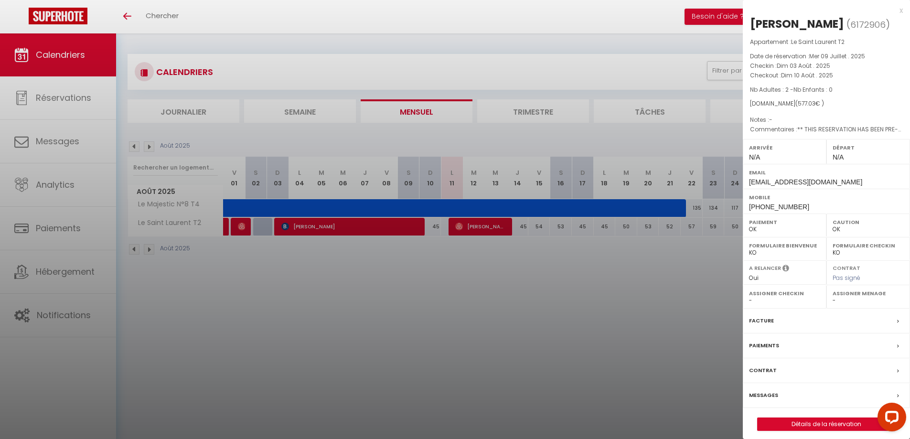
checkbox input "false"
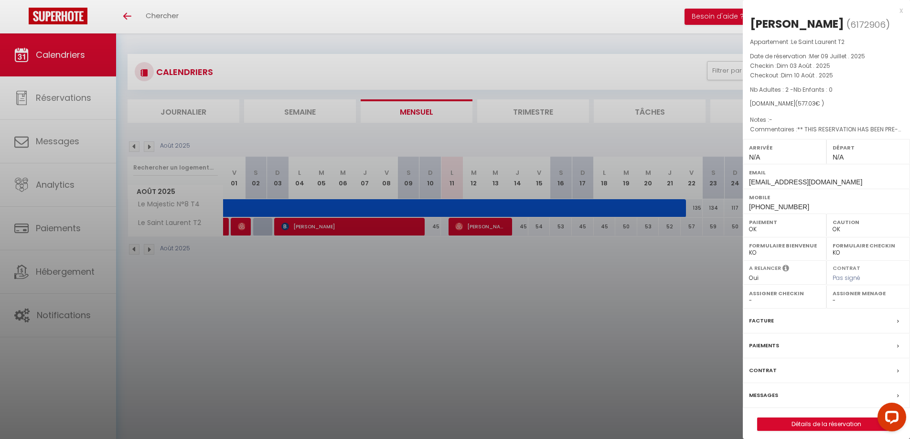
checkbox input "false"
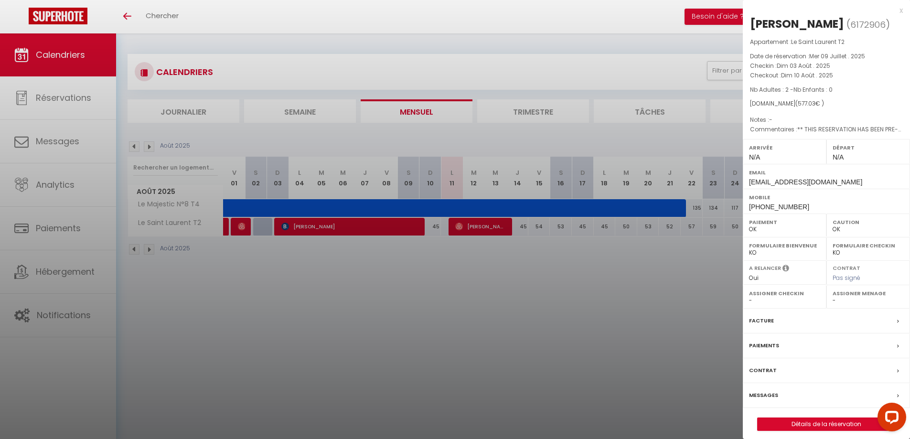
checkbox input "false"
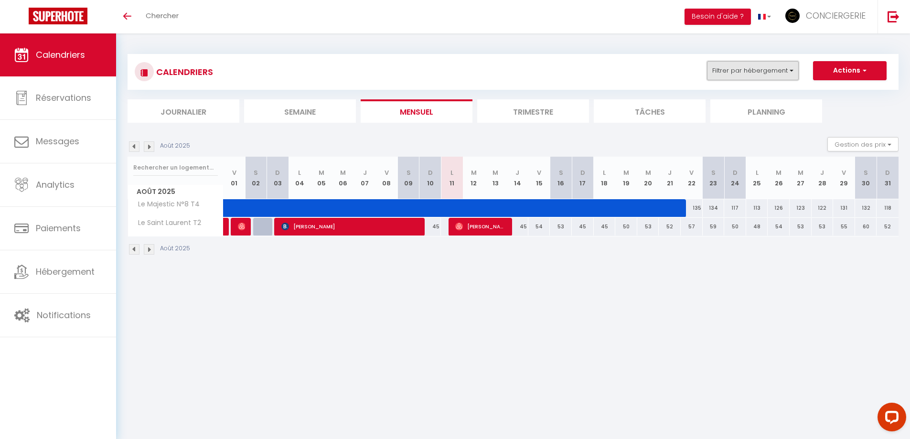
click at [774, 77] on button "Filtrer par hébergement" at bounding box center [753, 70] width 92 height 19
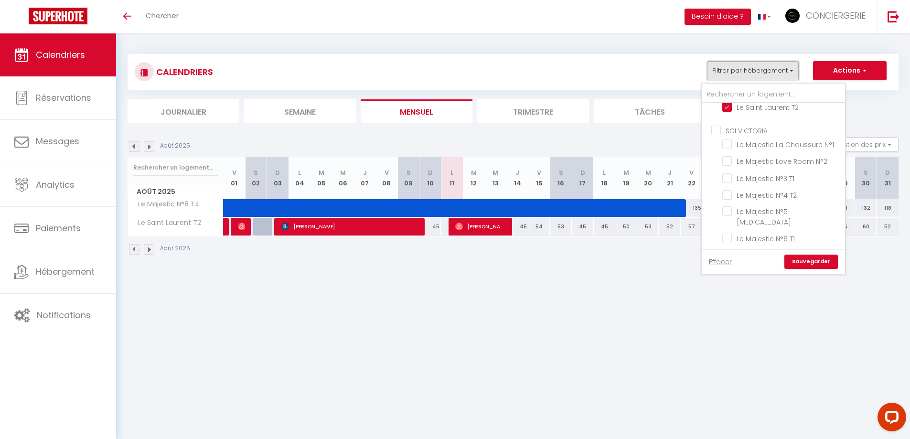
scroll to position [148, 0]
click at [718, 124] on input "SCI LEGEND2.0" at bounding box center [782, 123] width 143 height 10
checkbox input "false"
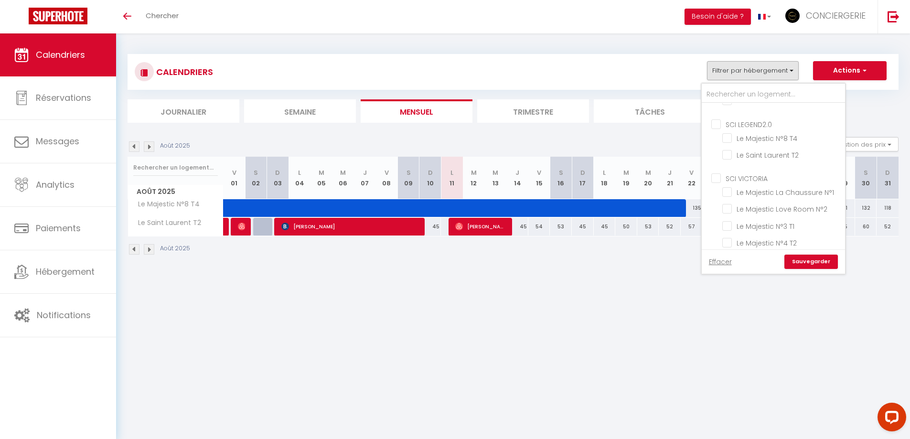
checkbox input "false"
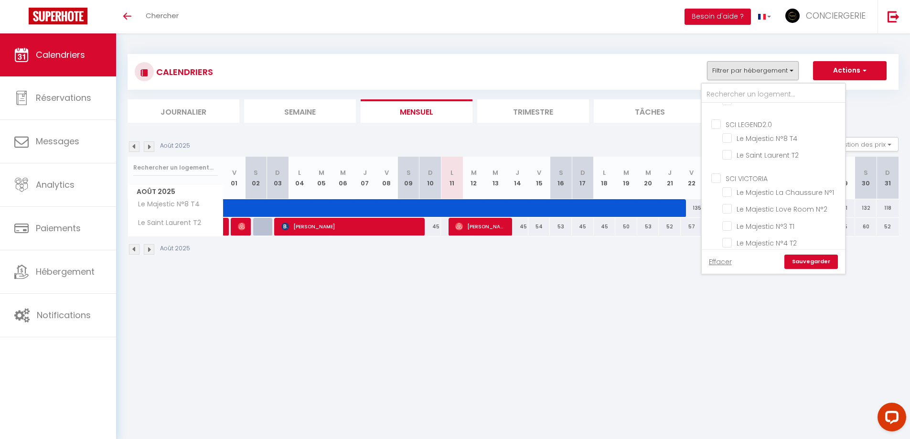
checkbox input "false"
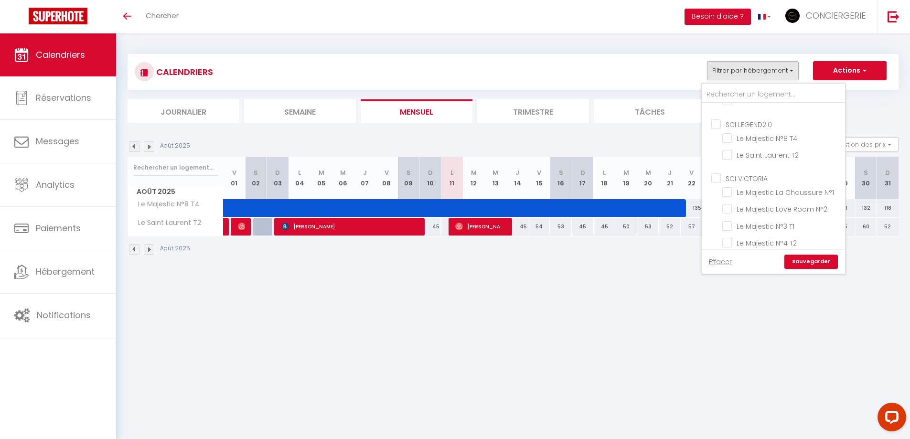
checkbox input "false"
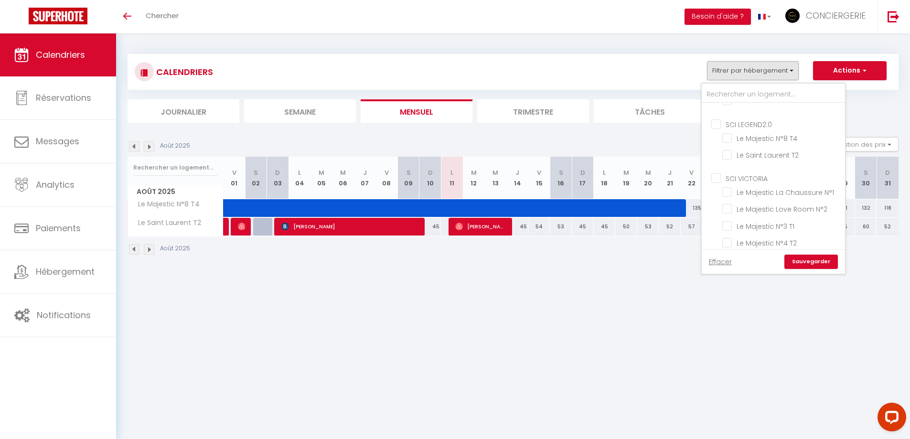
checkbox input "false"
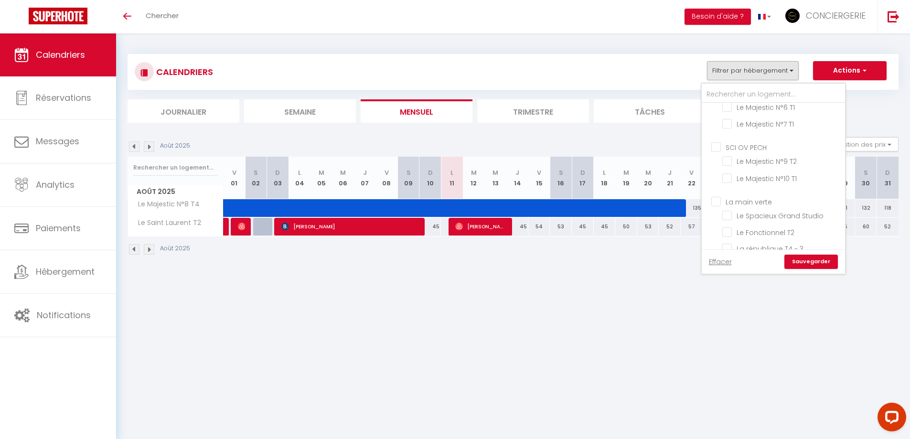
click at [719, 142] on input "SCI OV PECH" at bounding box center [782, 147] width 143 height 10
checkbox input "true"
checkbox input "false"
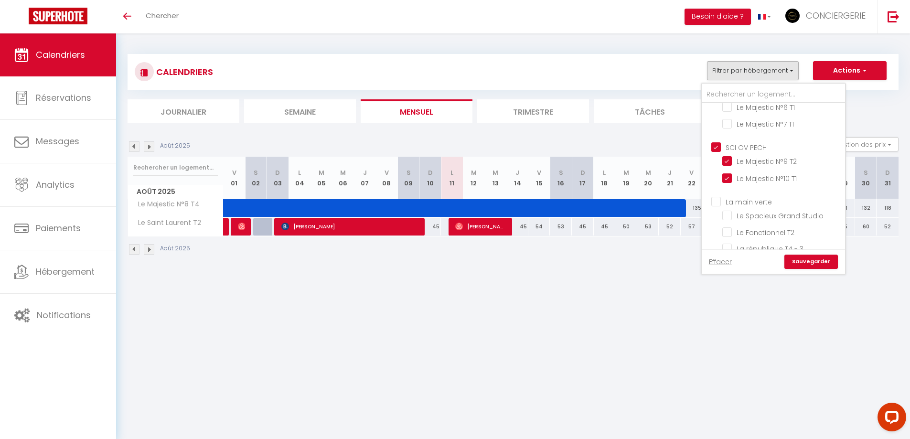
checkbox input "false"
checkbox input "true"
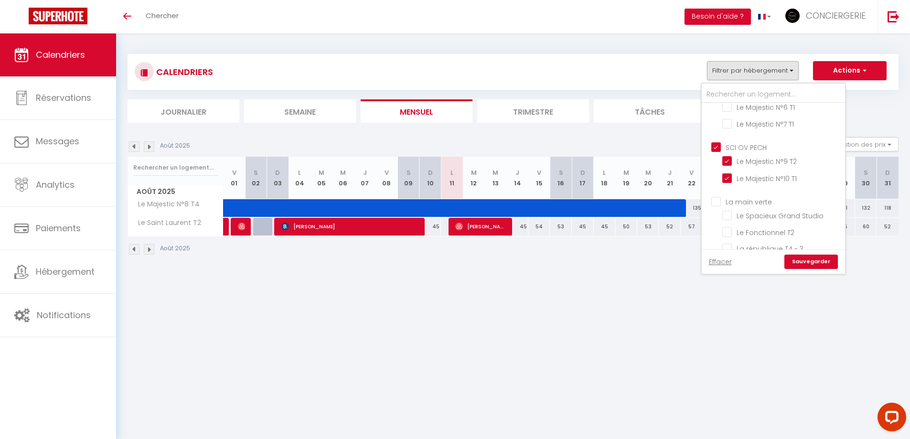
checkbox input "true"
checkbox input "false"
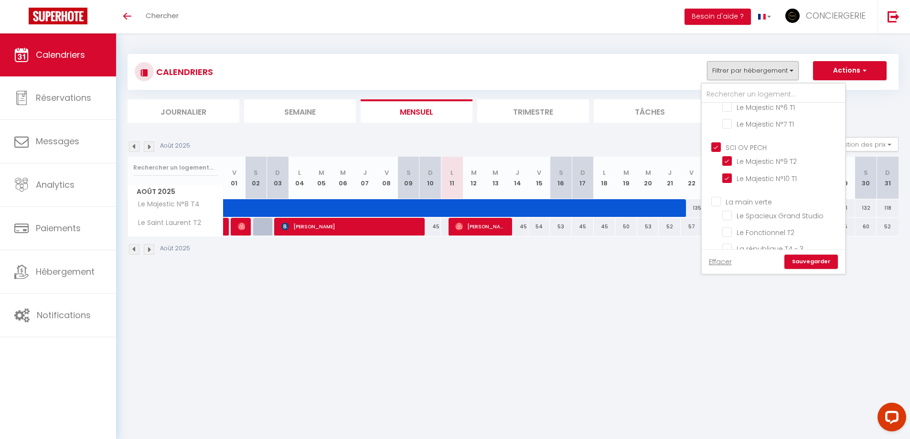
checkbox input "false"
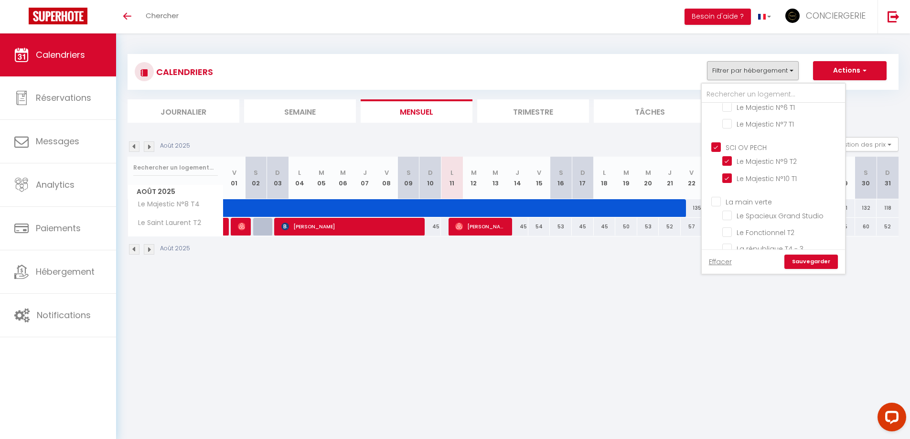
checkbox input "false"
click at [796, 261] on link "Sauvegarder" at bounding box center [810, 262] width 53 height 14
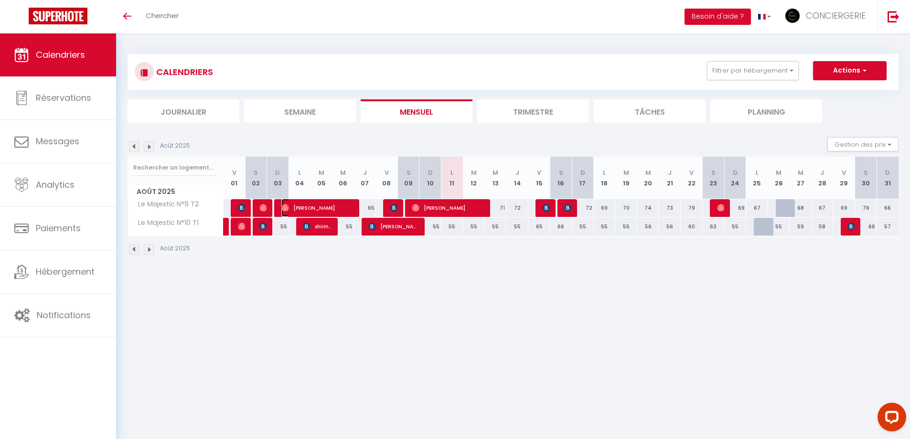
click at [317, 208] on span "[PERSON_NAME]" at bounding box center [317, 208] width 73 height 18
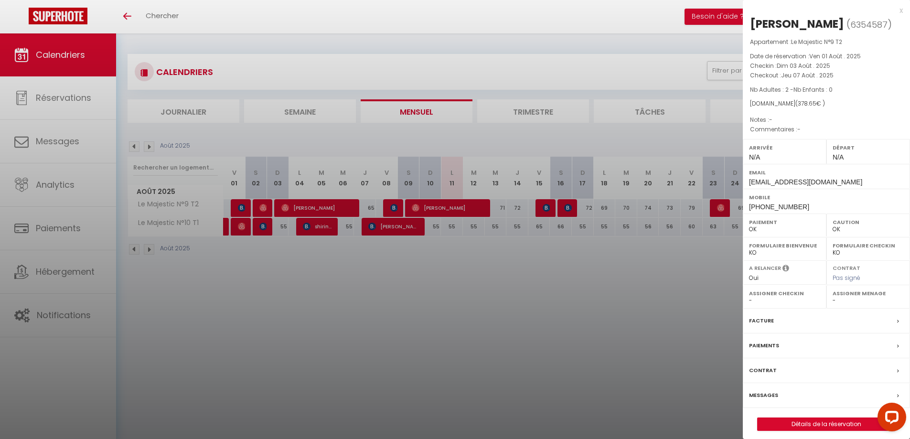
click at [317, 208] on div at bounding box center [455, 219] width 910 height 439
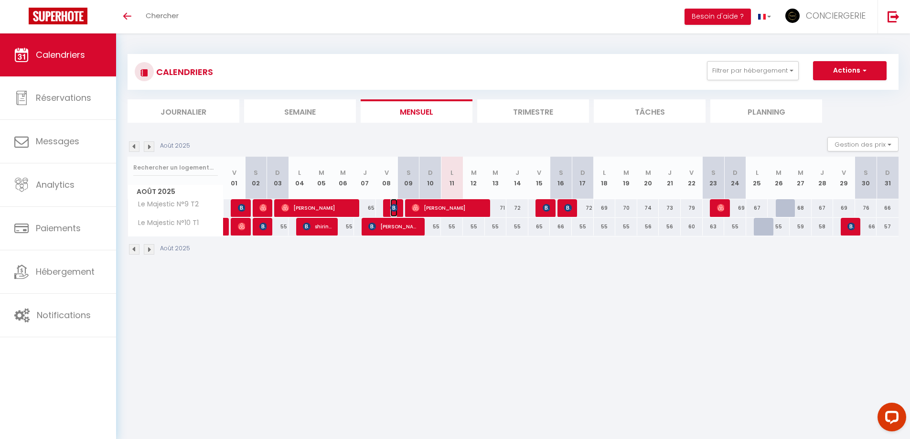
click at [392, 205] on img at bounding box center [394, 208] width 8 height 8
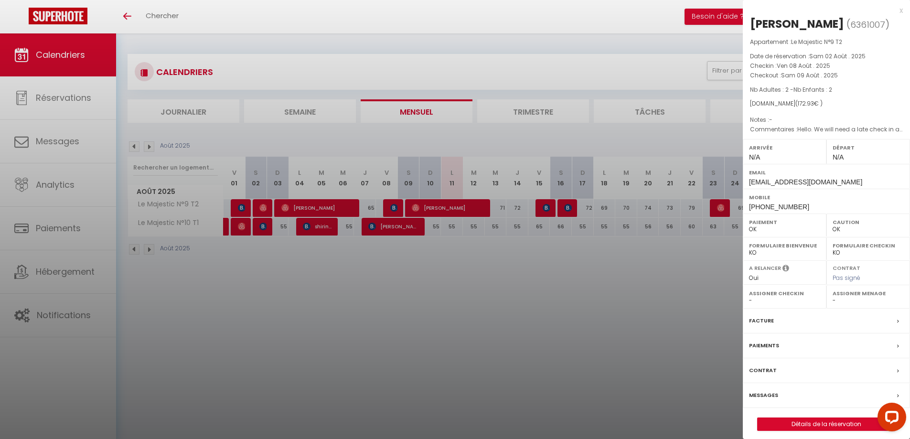
click at [392, 205] on div at bounding box center [455, 219] width 910 height 439
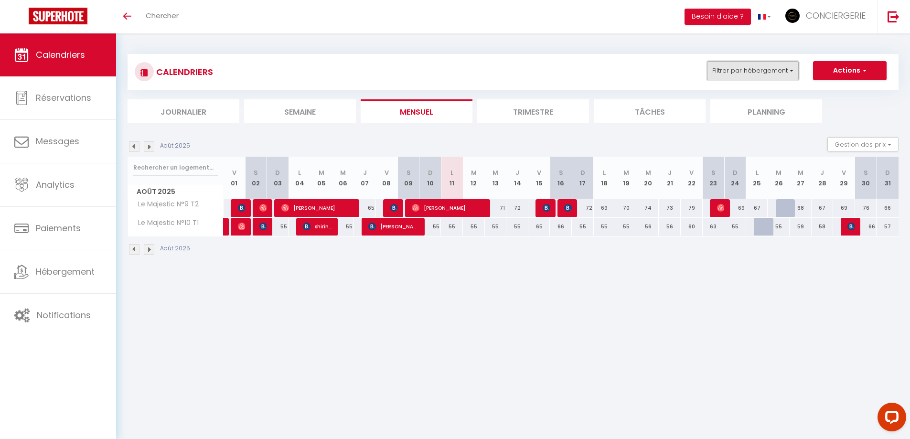
click at [744, 70] on button "Filtrer par hébergement" at bounding box center [753, 70] width 92 height 19
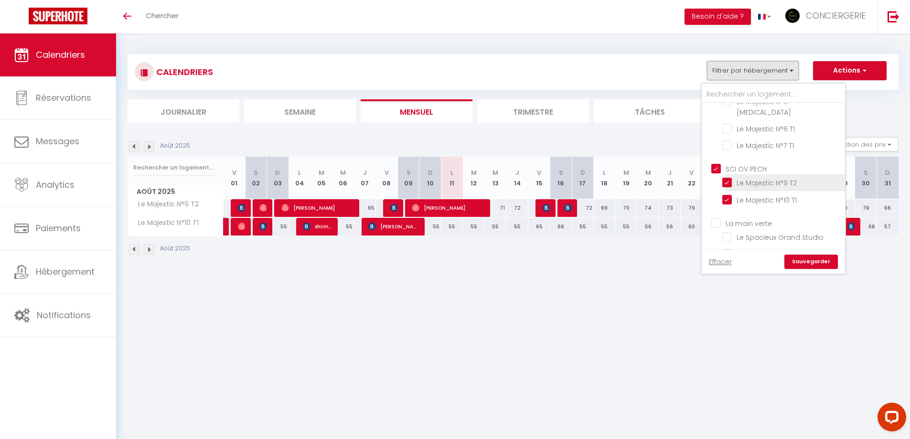
scroll to position [308, 0]
click at [715, 161] on input "SCI OV PECH" at bounding box center [782, 166] width 143 height 10
checkbox input "false"
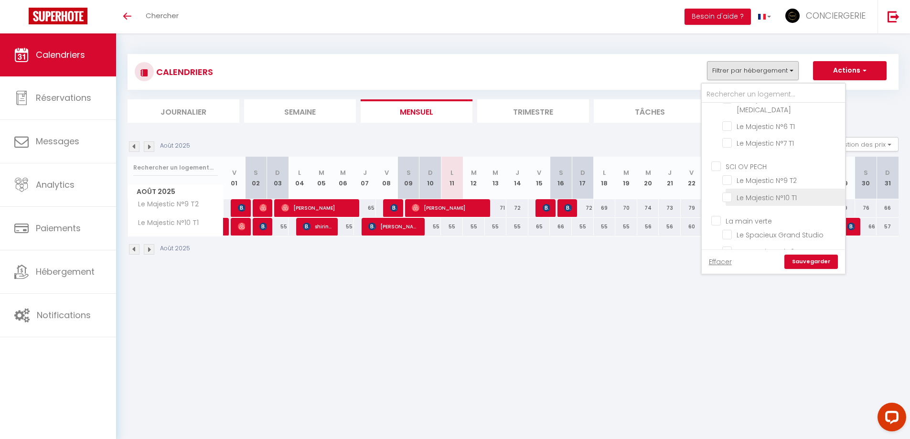
checkbox input "false"
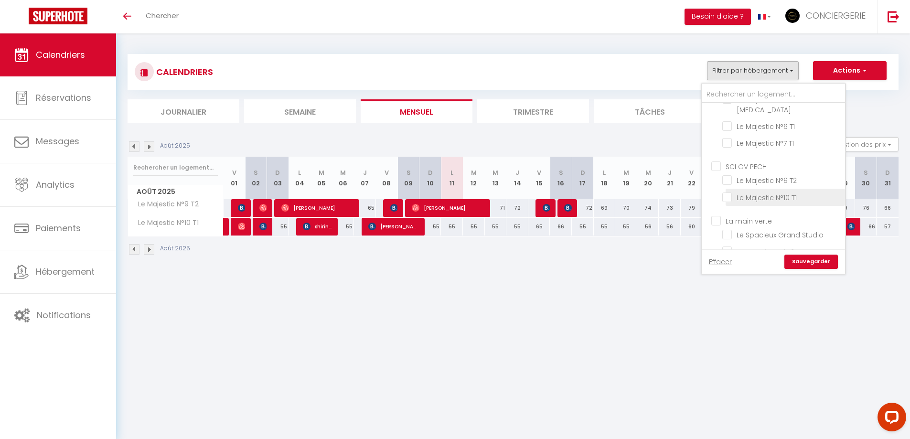
checkbox input "false"
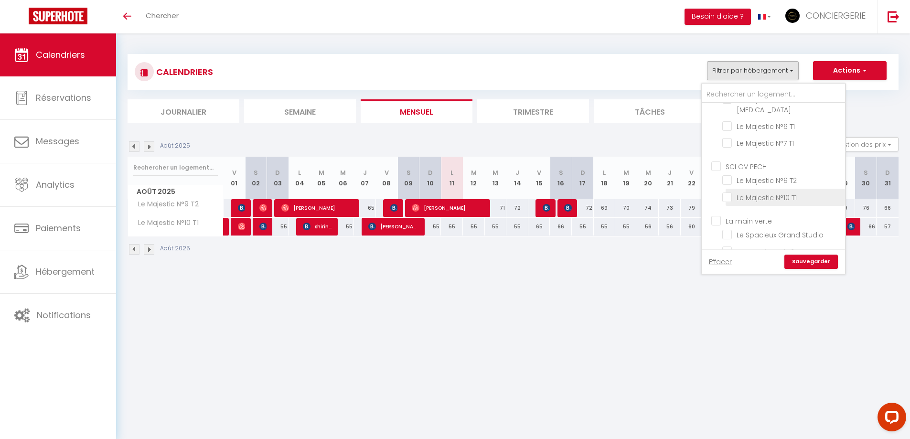
checkbox input "false"
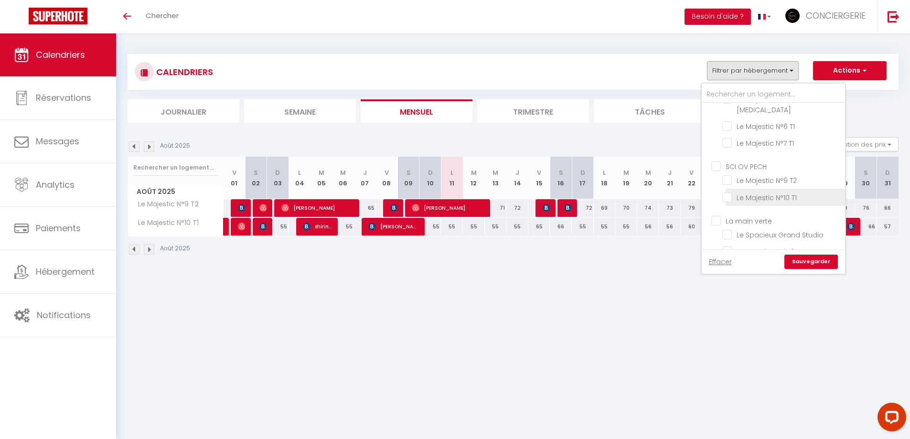
checkbox input "false"
drag, startPoint x: 716, startPoint y: 209, endPoint x: 737, endPoint y: 224, distance: 26.0
click at [716, 215] on input "La main verte" at bounding box center [782, 220] width 143 height 10
checkbox input "true"
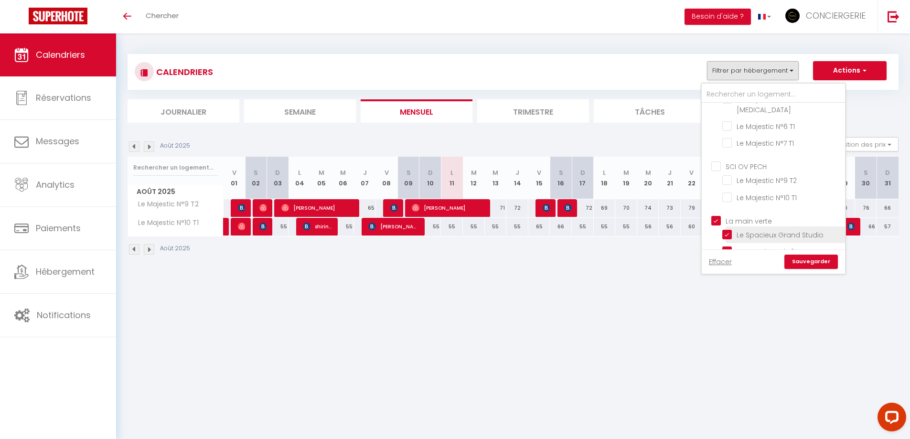
checkbox input "false"
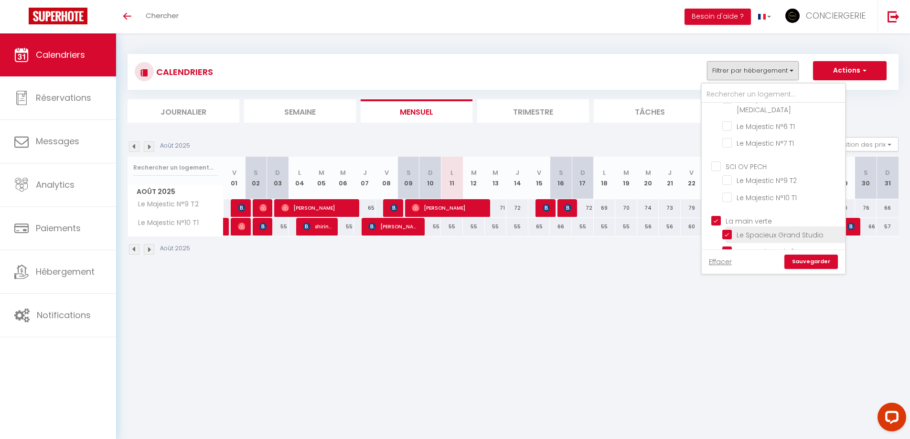
checkbox input "false"
checkbox input "true"
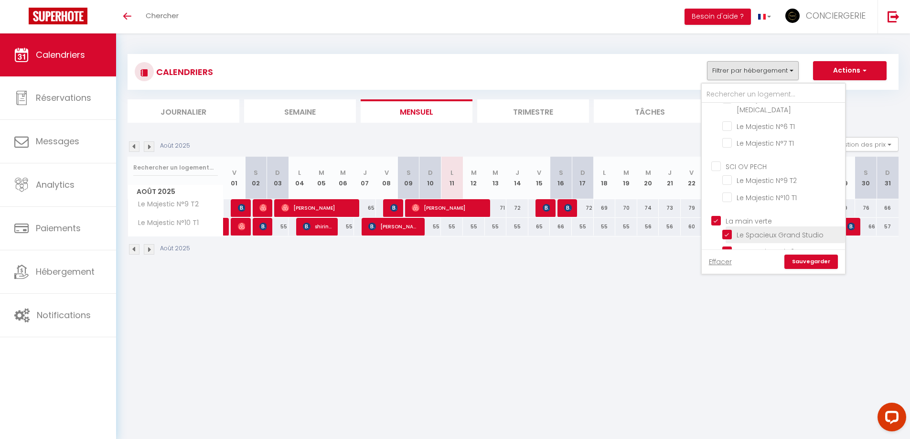
checkbox input "false"
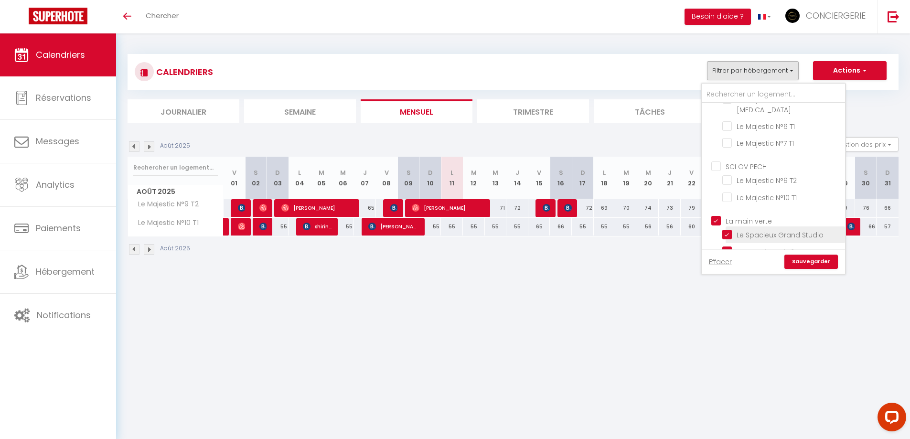
checkbox input "false"
click at [818, 263] on link "Sauvegarder" at bounding box center [810, 262] width 53 height 14
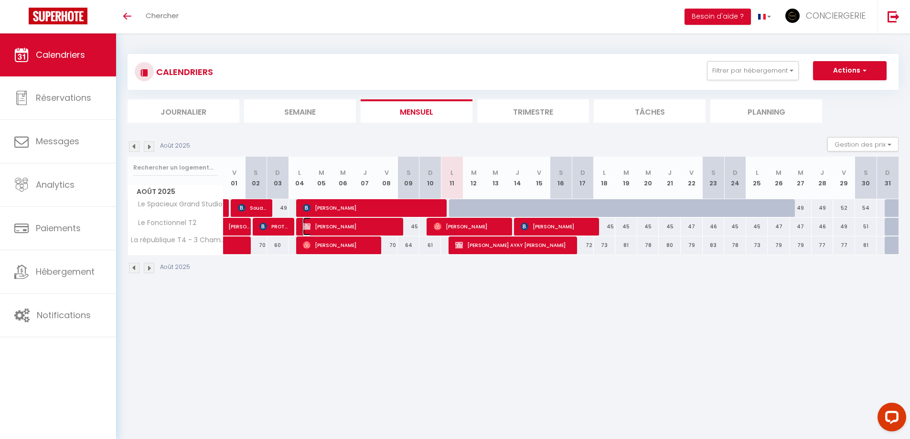
click at [334, 226] on span "[PERSON_NAME]" at bounding box center [350, 226] width 95 height 18
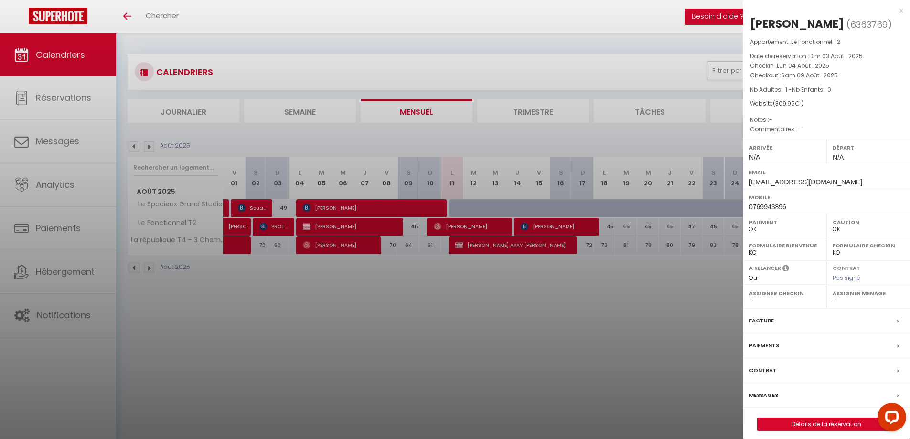
click at [333, 298] on div at bounding box center [455, 219] width 910 height 439
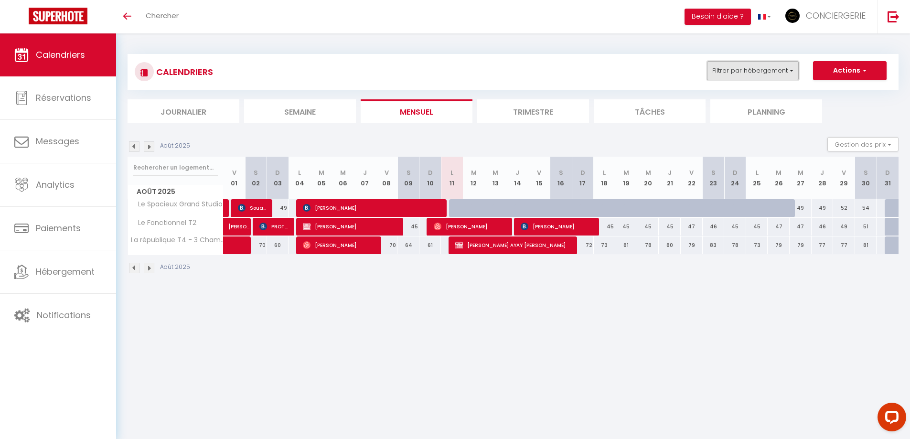
click at [759, 74] on button "Filtrer par hébergement" at bounding box center [753, 70] width 92 height 19
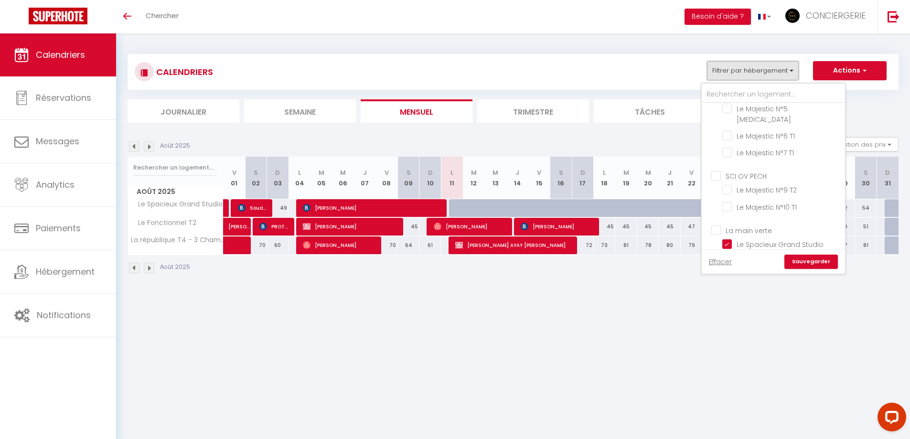
scroll to position [351, 0]
click at [782, 186] on input "Le Spacieux Grand Studio" at bounding box center [781, 191] width 119 height 10
checkbox input "false"
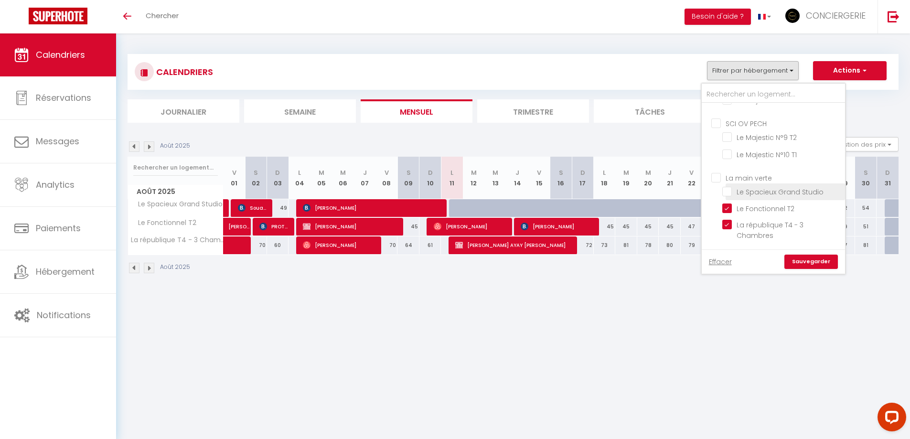
checkbox input "false"
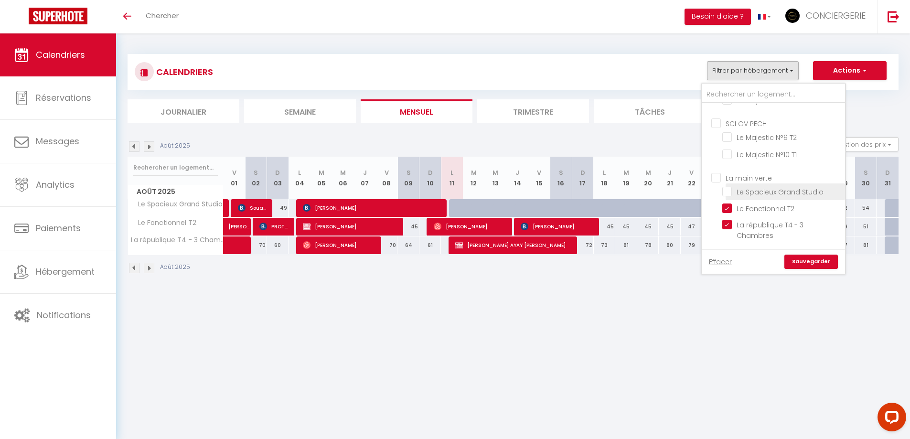
checkbox input "false"
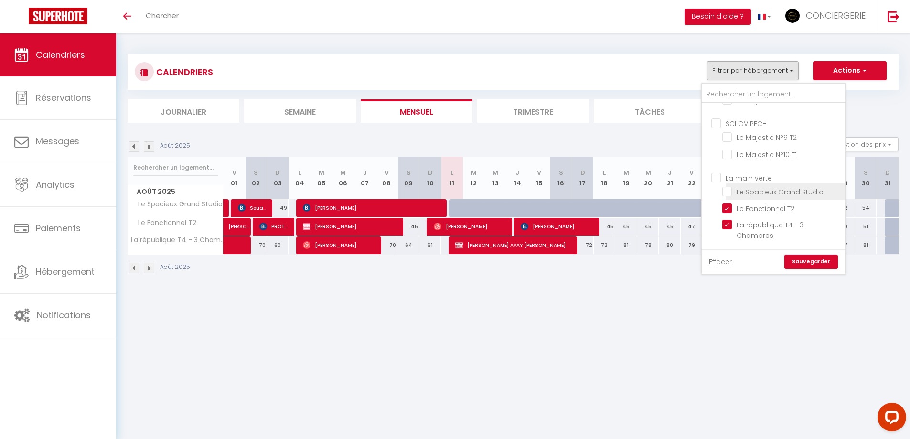
checkbox input "false"
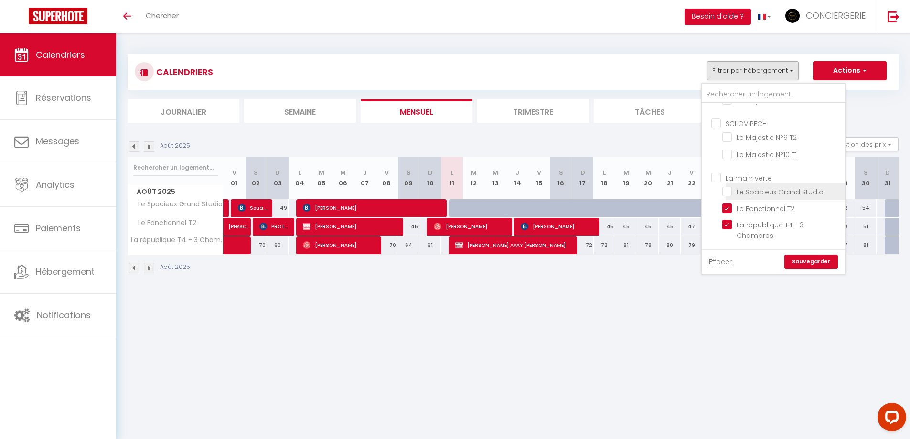
checkbox input "false"
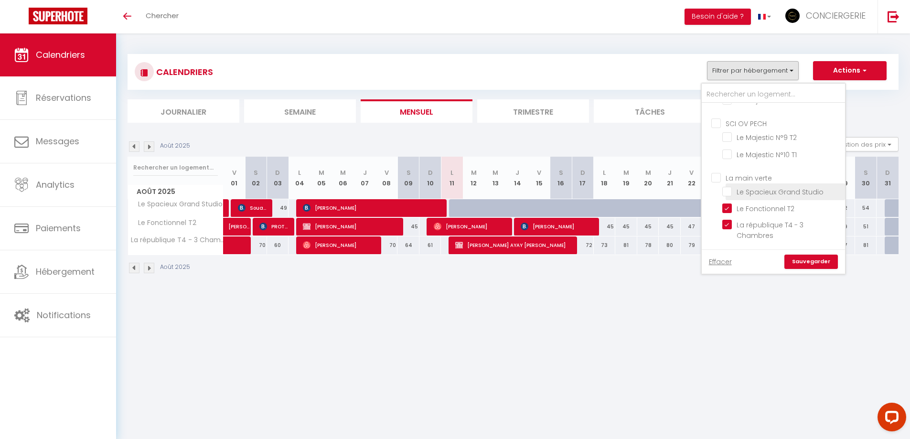
checkbox input "false"
click at [772, 203] on input "Le Fonctionnel T2" at bounding box center [781, 208] width 119 height 10
checkbox input "false"
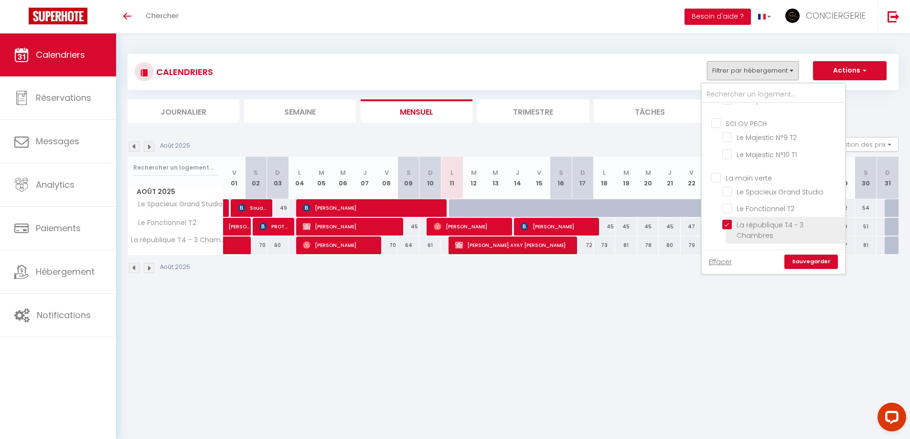
click at [761, 220] on input "La république T4 - 3 Chambres" at bounding box center [781, 225] width 119 height 10
checkbox input "false"
click at [803, 260] on link "Sauvegarder" at bounding box center [810, 262] width 53 height 14
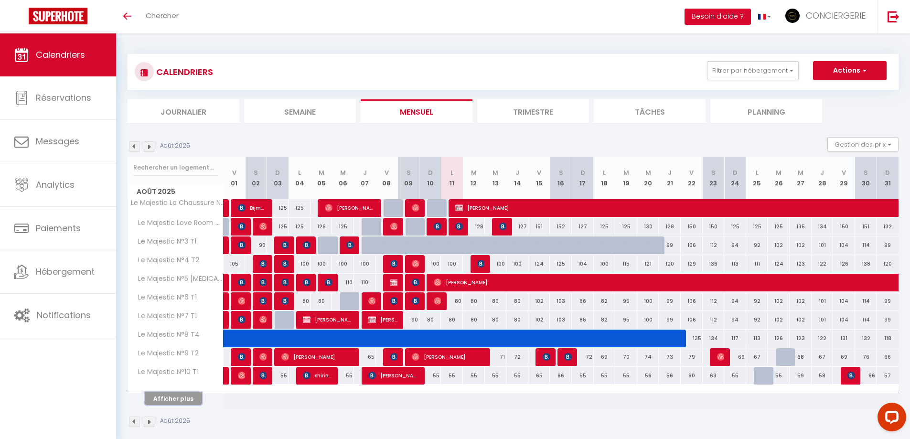
click at [185, 398] on button "Afficher plus" at bounding box center [173, 398] width 57 height 13
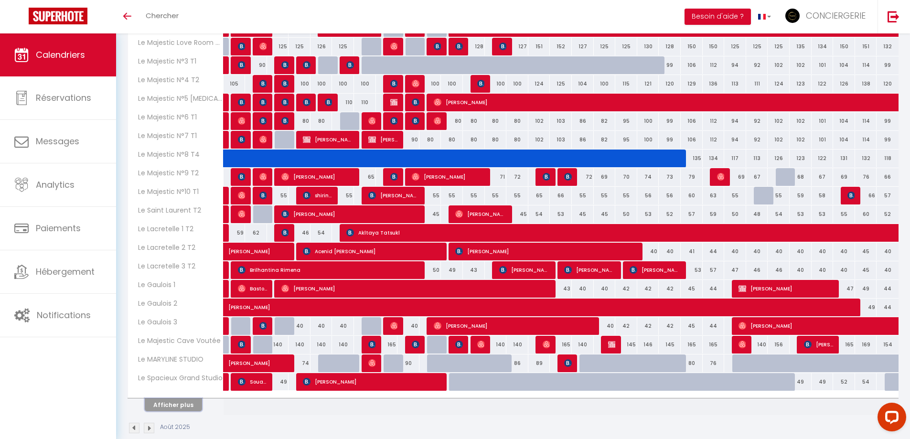
scroll to position [196, 0]
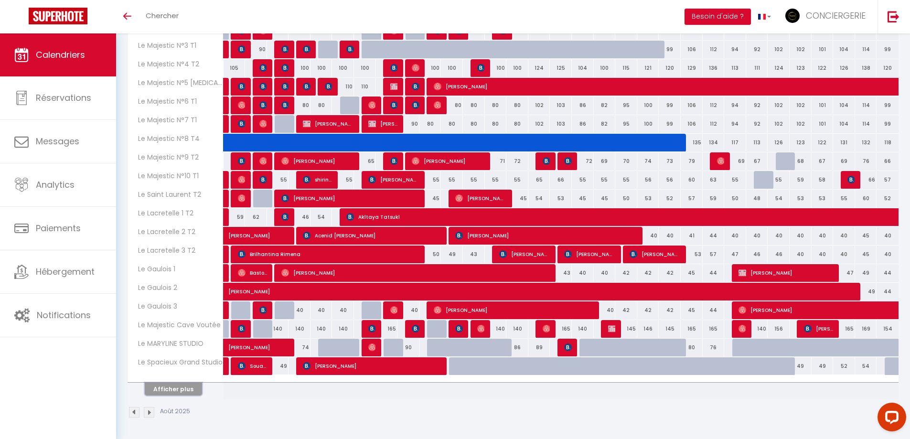
click at [175, 389] on button "Afficher plus" at bounding box center [173, 389] width 57 height 13
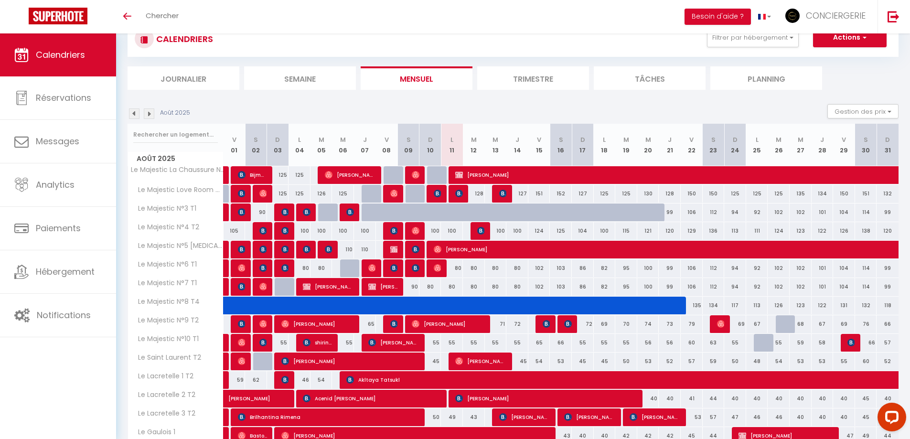
scroll to position [34, 0]
